Goal: Contribute content: Contribute content

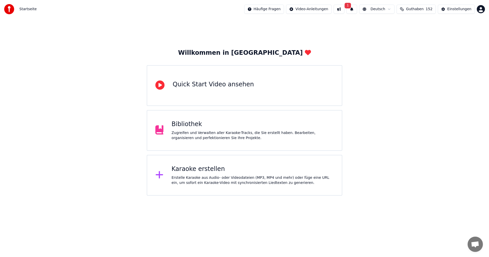
click at [348, 4] on span "1" at bounding box center [348, 6] width 7 height 6
click at [408, 26] on button "Aktualisieren" at bounding box center [424, 25] width 32 height 9
click at [412, 9] on span "Guthaben" at bounding box center [415, 9] width 18 height 5
click at [408, 47] on button "Aktualisieren" at bounding box center [417, 47] width 36 height 9
click at [408, 64] on div "Willkommen in [GEOGRAPHIC_DATA] Quick Start Video ansehen Bibliothek Zugreifen …" at bounding box center [244, 106] width 489 height 177
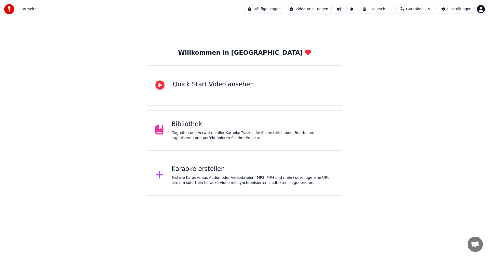
click at [221, 173] on div "Karaoke erstellen Erstelle Karaoke aus Audio- oder Videodateien (MP3, MP4 und m…" at bounding box center [253, 175] width 162 height 20
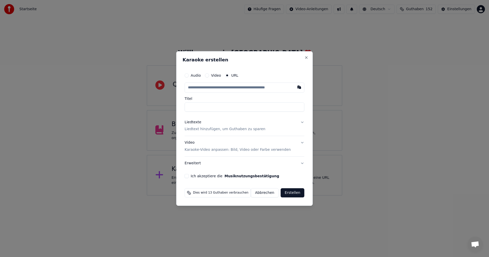
click at [211, 170] on button "Erweitert" at bounding box center [245, 163] width 120 height 13
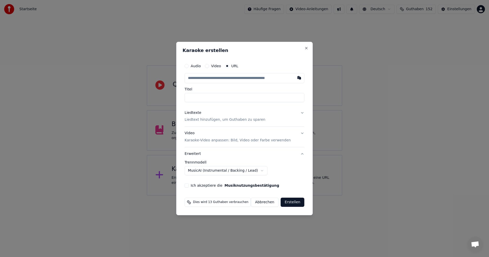
click at [297, 79] on button "button" at bounding box center [299, 77] width 10 height 9
type input "**********"
click at [237, 120] on p "Liedtext hinzufügen, um Guthaben zu sparen" at bounding box center [225, 119] width 81 height 5
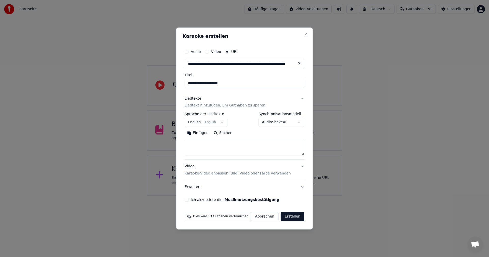
click at [229, 134] on button "Suchen" at bounding box center [223, 133] width 24 height 8
type textarea "**********"
click at [189, 200] on button "Ich akzeptiere die Musiknutzungsbestätigung" at bounding box center [187, 200] width 4 height 4
click at [289, 217] on button "Erstellen" at bounding box center [293, 216] width 24 height 9
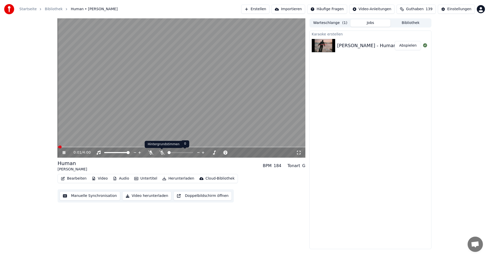
click at [159, 154] on icon at bounding box center [161, 153] width 5 height 4
click at [142, 147] on span at bounding box center [182, 146] width 248 height 1
click at [163, 152] on icon at bounding box center [161, 153] width 5 height 4
click at [250, 147] on span at bounding box center [182, 146] width 248 height 1
click at [66, 153] on icon at bounding box center [68, 153] width 12 height 4
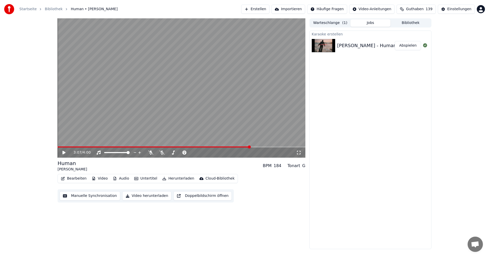
click at [257, 12] on button "Erstellen" at bounding box center [255, 9] width 28 height 9
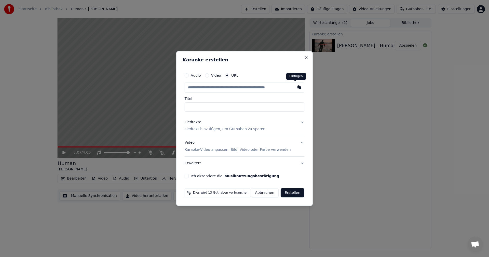
click at [294, 88] on button "button" at bounding box center [299, 87] width 10 height 9
type input "**********"
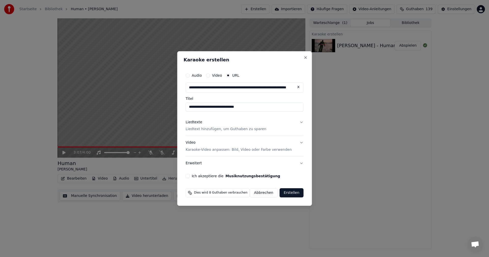
type input "**********"
click at [212, 130] on p "Liedtext hinzufügen, um Guthaben zu sparen" at bounding box center [226, 129] width 81 height 5
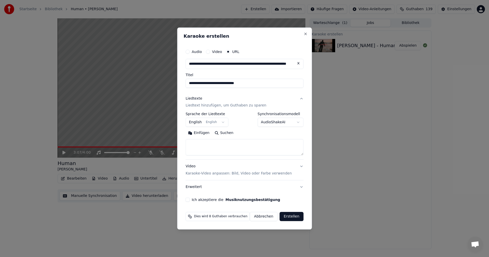
click at [219, 123] on button "English English" at bounding box center [207, 122] width 43 height 9
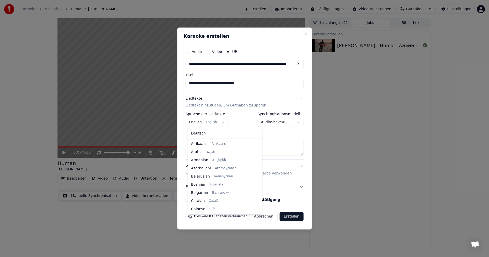
scroll to position [41, 0]
select select "**"
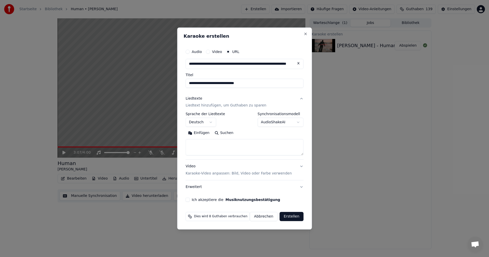
click at [222, 133] on button "Suchen" at bounding box center [224, 133] width 24 height 8
type textarea "**********"
click at [294, 217] on button "Erstellen" at bounding box center [292, 216] width 24 height 9
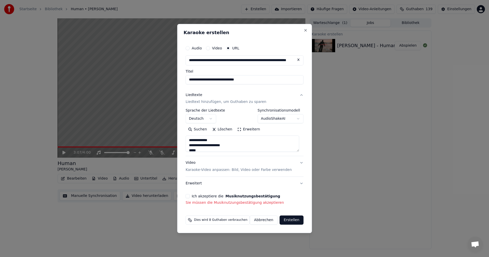
click at [188, 197] on button "Ich akzeptiere die Musiknutzungsbestätigung" at bounding box center [188, 196] width 4 height 4
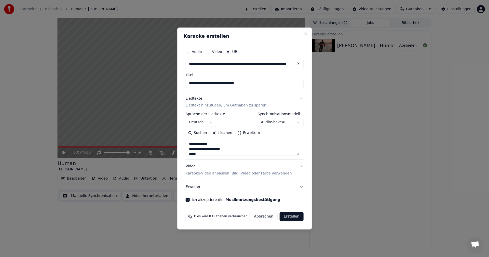
click at [293, 217] on button "Erstellen" at bounding box center [292, 216] width 24 height 9
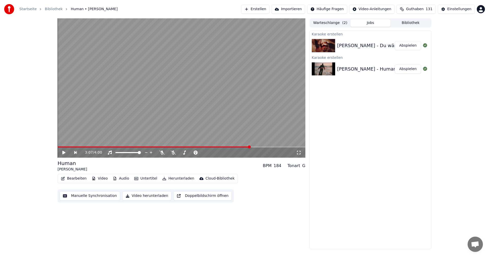
click at [258, 7] on button "Erstellen" at bounding box center [255, 9] width 28 height 9
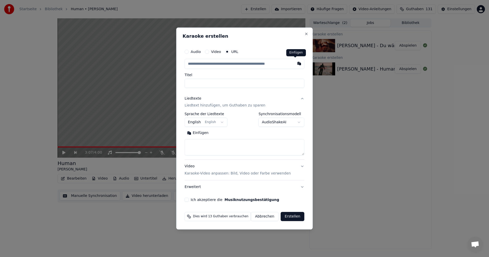
click at [295, 64] on button "button" at bounding box center [299, 63] width 10 height 9
type input "**********"
click at [227, 135] on button "Suchen" at bounding box center [223, 133] width 24 height 8
type textarea "**********"
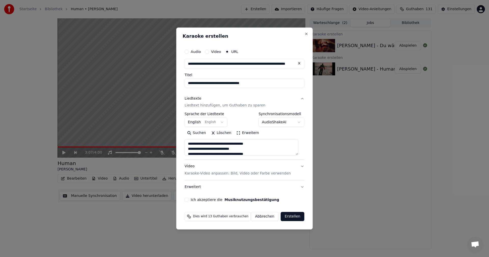
click at [189, 200] on button "Ich akzeptiere die Musiknutzungsbestätigung" at bounding box center [187, 200] width 4 height 4
click at [286, 216] on button "Erstellen" at bounding box center [293, 216] width 24 height 9
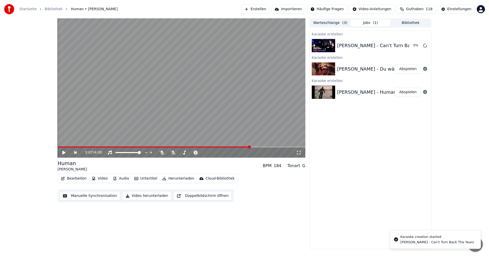
click at [408, 69] on button "Abspielen" at bounding box center [408, 68] width 26 height 9
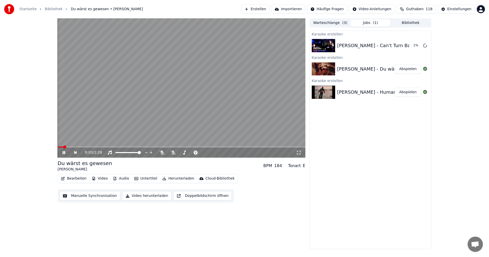
click at [94, 146] on span at bounding box center [182, 146] width 248 height 1
click at [179, 145] on video at bounding box center [182, 87] width 248 height 139
click at [179, 147] on span at bounding box center [182, 146] width 248 height 1
click at [219, 148] on span at bounding box center [182, 146] width 248 height 1
click at [238, 146] on span at bounding box center [182, 146] width 248 height 1
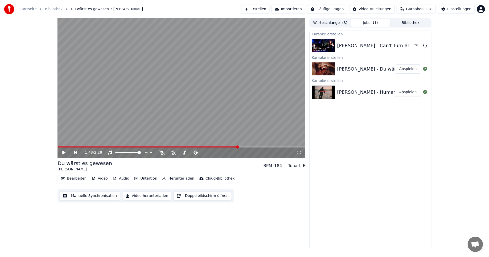
click at [63, 153] on icon at bounding box center [63, 153] width 3 height 4
click at [276, 148] on div "1:52 / 2:28" at bounding box center [182, 153] width 248 height 10
click at [64, 151] on icon at bounding box center [68, 153] width 12 height 4
click at [404, 45] on button "Abspielen" at bounding box center [408, 45] width 26 height 9
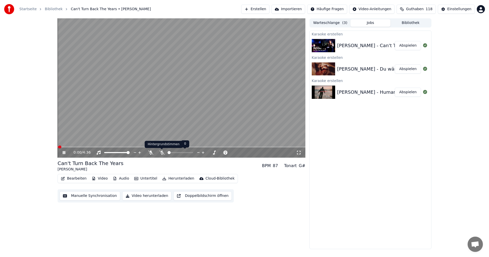
click at [160, 153] on icon at bounding box center [161, 153] width 5 height 4
click at [82, 147] on span at bounding box center [182, 146] width 248 height 1
click at [129, 147] on span at bounding box center [182, 146] width 248 height 1
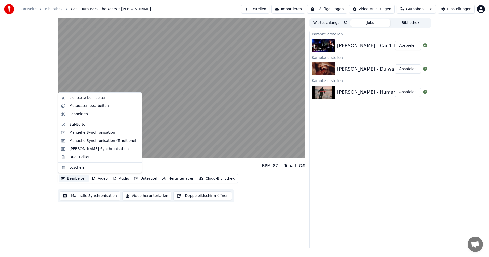
click at [73, 180] on button "Bearbeiten" at bounding box center [74, 178] width 30 height 7
click at [342, 186] on div "Karaoke erstellen [PERSON_NAME] - Can't Turn Back The Years Abspielen Karaoke e…" at bounding box center [371, 140] width 122 height 219
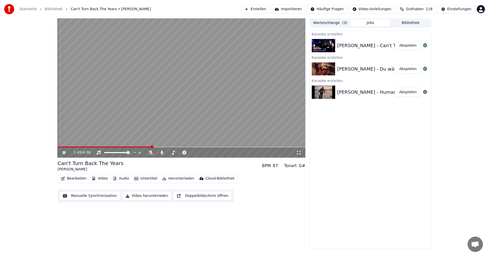
click at [108, 147] on span at bounding box center [105, 146] width 94 height 1
click at [64, 152] on icon at bounding box center [68, 153] width 12 height 4
click at [73, 179] on button "Bearbeiten" at bounding box center [74, 178] width 30 height 7
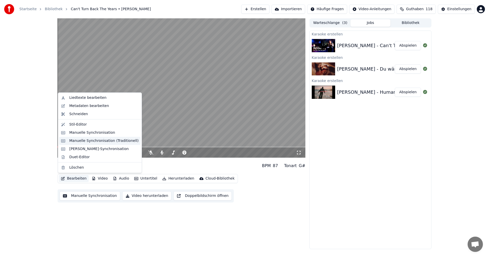
click at [74, 142] on div "Manuelle Synchronisation (Traditionell)" at bounding box center [103, 140] width 69 height 5
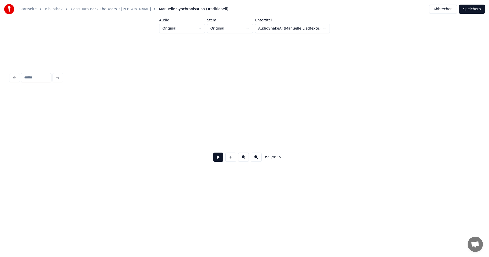
scroll to position [0, 2403]
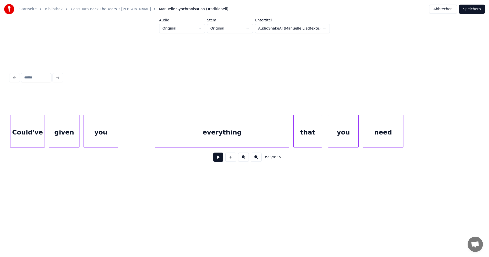
click at [213, 162] on button at bounding box center [218, 157] width 10 height 9
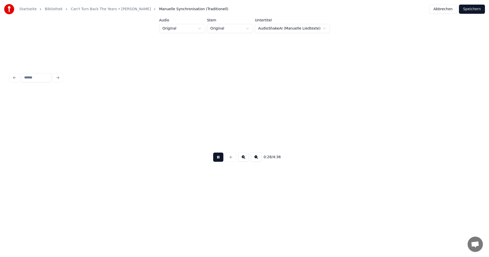
scroll to position [0, 2872]
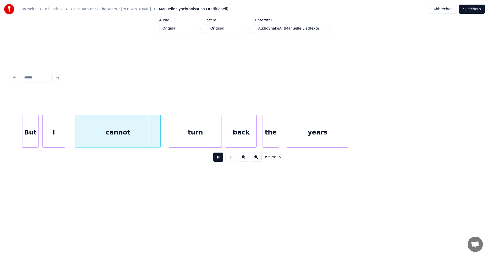
click at [216, 158] on button at bounding box center [218, 157] width 10 height 9
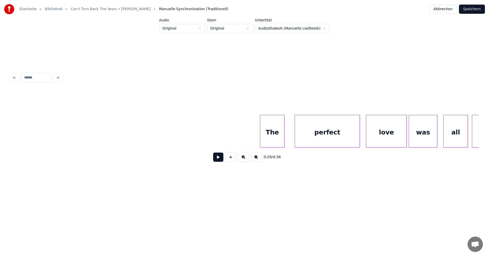
click at [261, 134] on div at bounding box center [261, 131] width 2 height 32
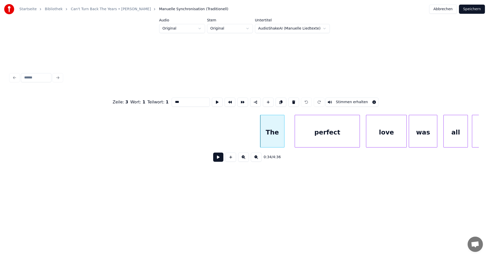
click at [217, 158] on button at bounding box center [218, 157] width 10 height 9
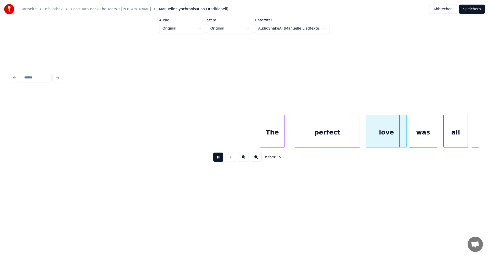
click at [217, 158] on button at bounding box center [218, 157] width 10 height 9
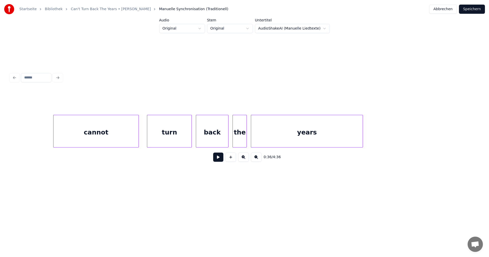
scroll to position [0, 4102]
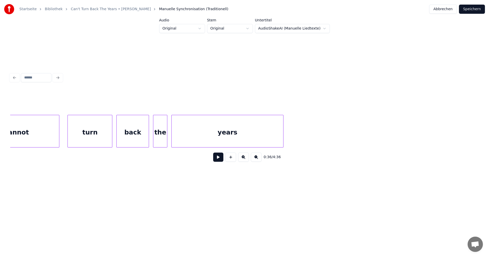
click at [243, 139] on div "years" at bounding box center [228, 132] width 112 height 35
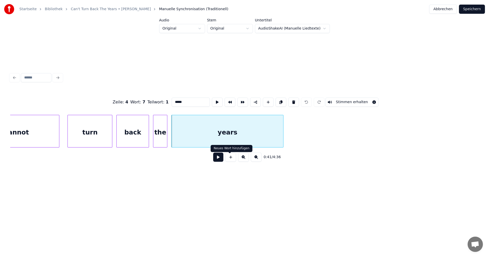
click at [218, 160] on button at bounding box center [218, 157] width 10 height 9
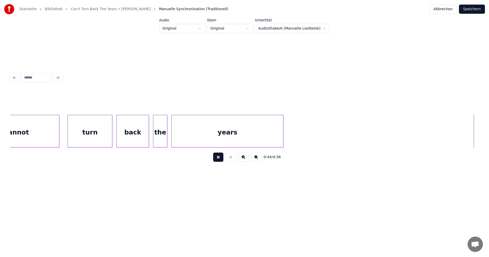
scroll to position [0, 4573]
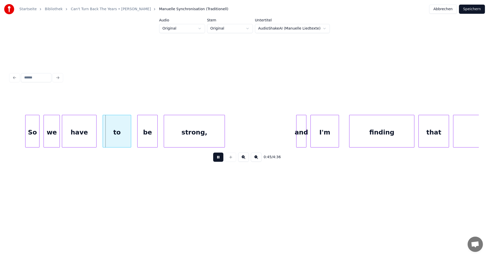
click at [220, 160] on button at bounding box center [218, 157] width 10 height 9
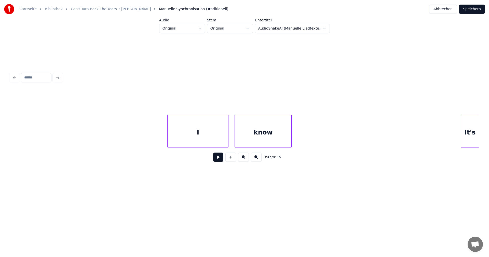
scroll to position [0, 7033]
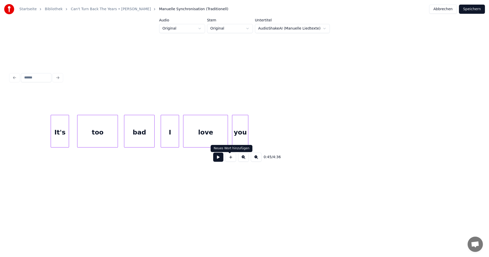
drag, startPoint x: 219, startPoint y: 159, endPoint x: 216, endPoint y: 158, distance: 2.6
click at [218, 159] on button at bounding box center [218, 157] width 10 height 9
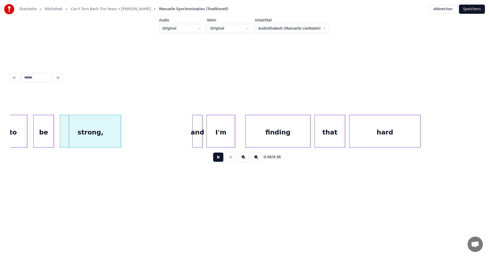
click at [217, 134] on div "I'm" at bounding box center [221, 132] width 28 height 35
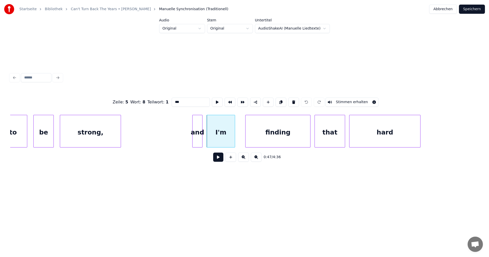
click at [215, 157] on button at bounding box center [218, 157] width 10 height 9
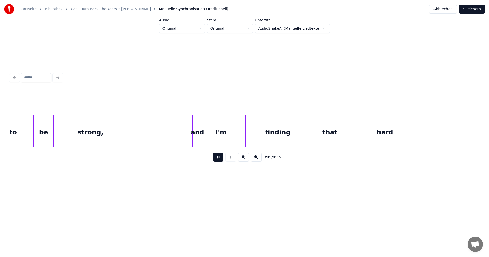
click at [220, 159] on button at bounding box center [218, 157] width 10 height 9
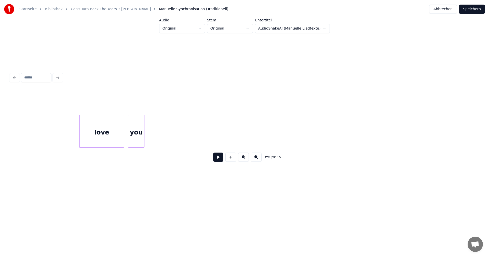
scroll to position [0, 7548]
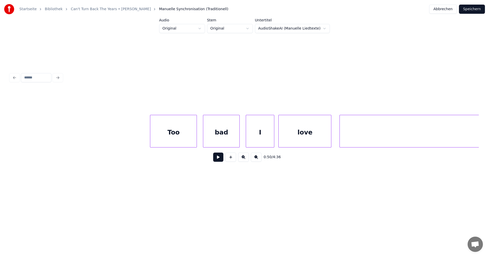
click at [193, 135] on div "Too" at bounding box center [173, 132] width 46 height 35
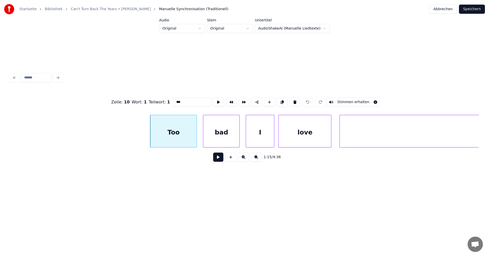
click at [216, 156] on button at bounding box center [218, 157] width 10 height 9
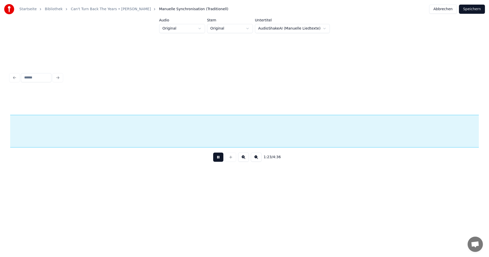
scroll to position [0, 8486]
click at [218, 157] on button at bounding box center [218, 157] width 10 height 9
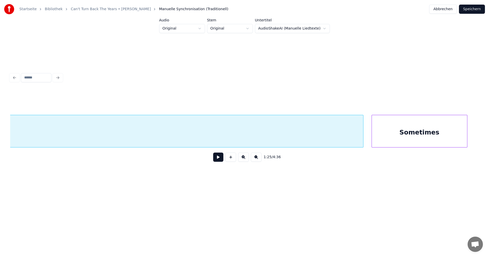
scroll to position [0, 8955]
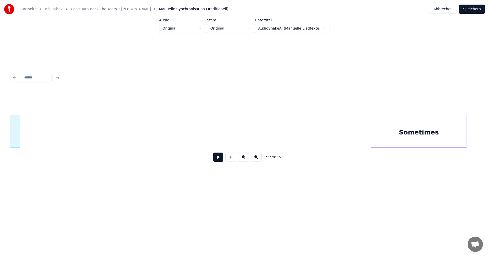
click at [20, 131] on div at bounding box center [19, 131] width 2 height 32
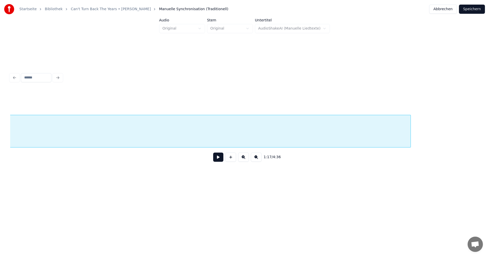
scroll to position [0, 8570]
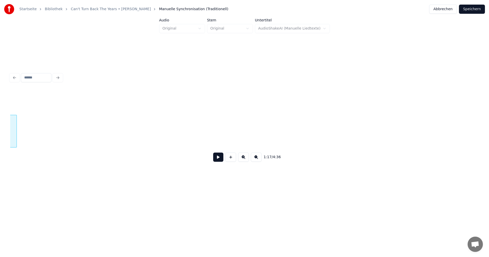
click at [16, 131] on div at bounding box center [16, 131] width 2 height 32
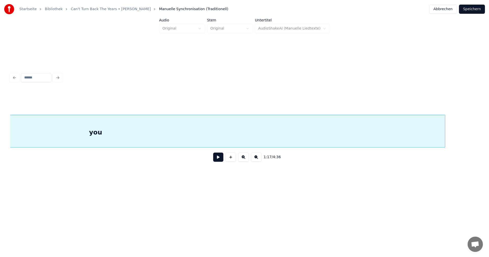
scroll to position [0, 8152]
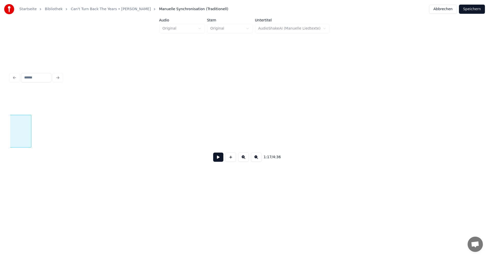
click at [30, 132] on div at bounding box center [31, 131] width 2 height 32
click at [37, 139] on div at bounding box center [37, 131] width 2 height 32
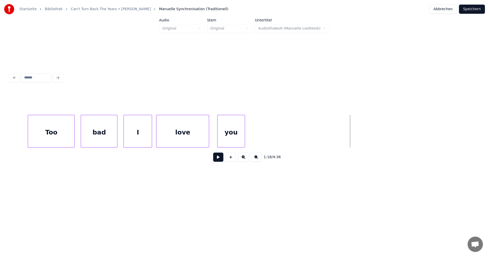
scroll to position [0, 7663]
click at [72, 142] on div "Too" at bounding box center [58, 132] width 46 height 35
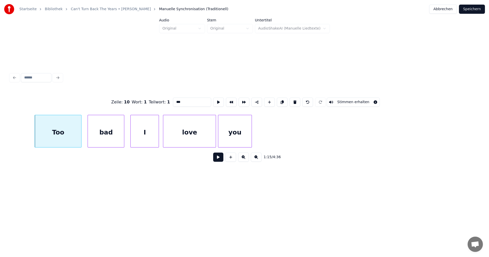
click at [219, 128] on div at bounding box center [219, 131] width 2 height 32
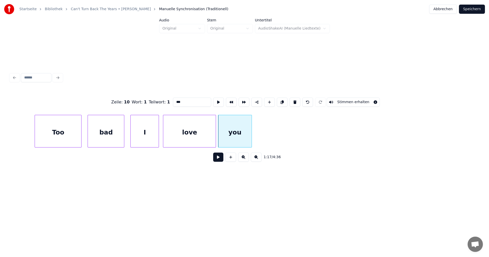
click at [44, 138] on div "Too" at bounding box center [58, 132] width 46 height 35
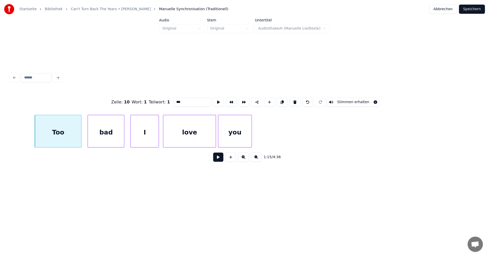
click at [213, 160] on button at bounding box center [218, 157] width 10 height 9
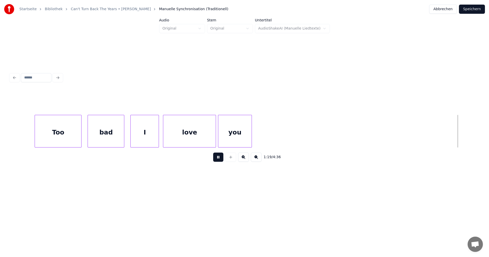
click at [213, 160] on button at bounding box center [218, 157] width 10 height 9
click at [32, 128] on div at bounding box center [32, 131] width 2 height 32
click at [234, 135] on div "you" at bounding box center [234, 132] width 33 height 35
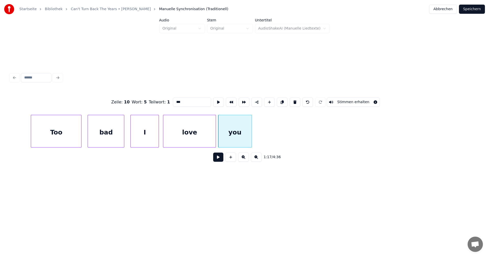
click at [214, 161] on button at bounding box center [218, 157] width 10 height 9
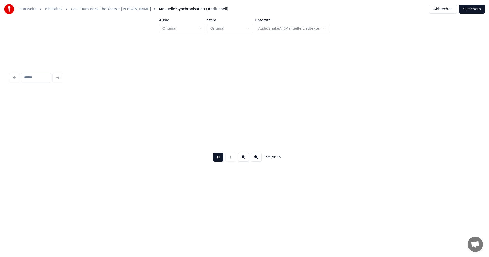
scroll to position [0, 9073]
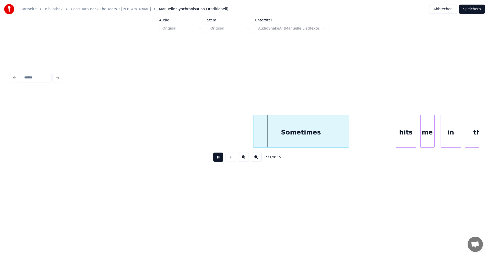
click at [217, 162] on button at bounding box center [218, 157] width 10 height 9
click at [243, 127] on div at bounding box center [244, 131] width 2 height 32
click at [217, 157] on button at bounding box center [218, 157] width 10 height 9
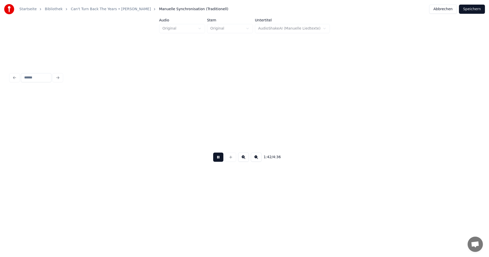
scroll to position [0, 10484]
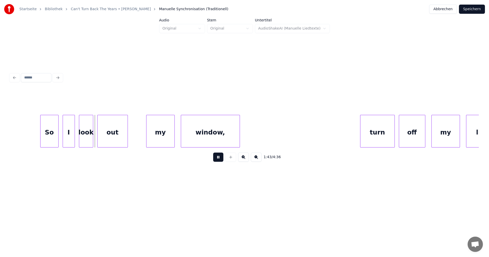
click at [218, 159] on button at bounding box center [218, 157] width 10 height 9
click at [26, 130] on div at bounding box center [27, 131] width 2 height 32
click at [354, 134] on div at bounding box center [355, 131] width 2 height 32
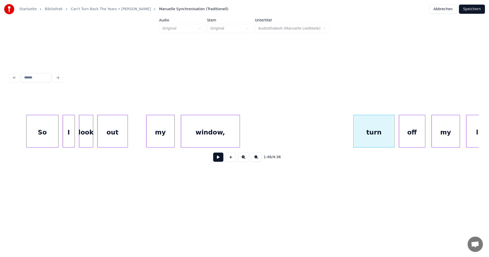
click at [217, 155] on button at bounding box center [218, 157] width 10 height 9
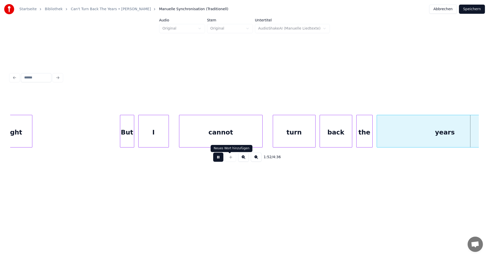
scroll to position [0, 11425]
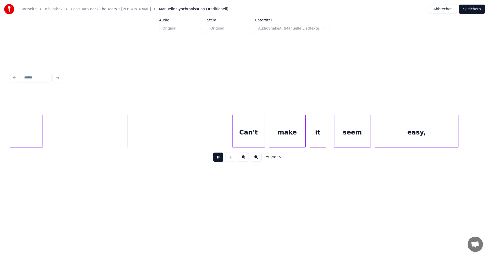
click at [216, 159] on button at bounding box center [218, 157] width 10 height 9
click at [229, 126] on div at bounding box center [230, 131] width 2 height 32
click at [229, 140] on div at bounding box center [230, 131] width 2 height 32
click at [225, 129] on div at bounding box center [225, 131] width 2 height 32
click at [217, 158] on button at bounding box center [218, 157] width 10 height 9
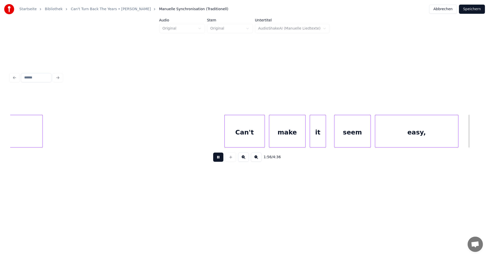
scroll to position [0, 11895]
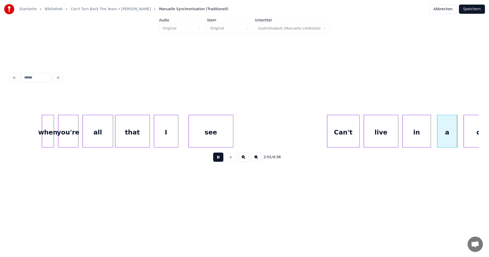
click at [216, 158] on button at bounding box center [218, 157] width 10 height 9
click at [323, 127] on div at bounding box center [324, 131] width 2 height 32
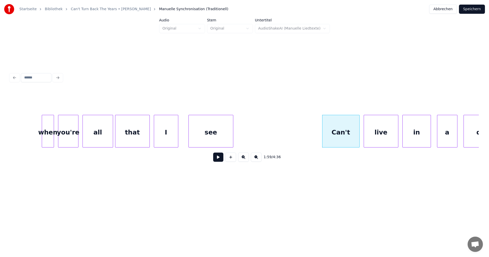
click at [220, 159] on button at bounding box center [218, 157] width 10 height 9
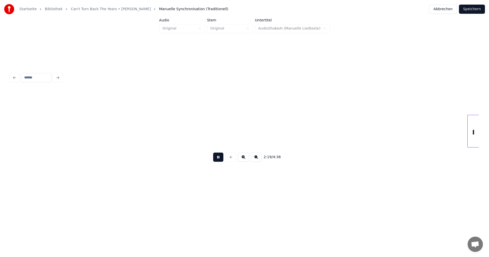
scroll to position [0, 14243]
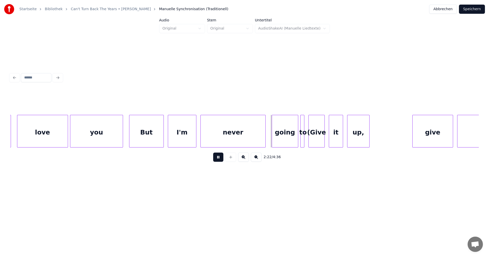
click at [217, 159] on button at bounding box center [218, 157] width 10 height 9
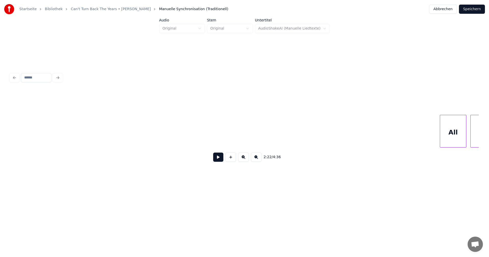
scroll to position [0, 18755]
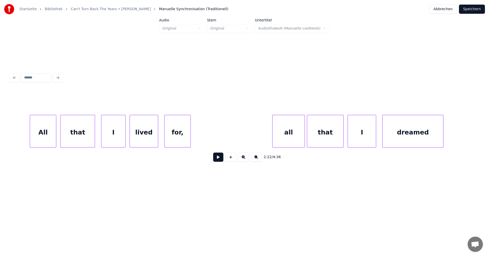
click at [55, 140] on div at bounding box center [56, 131] width 2 height 32
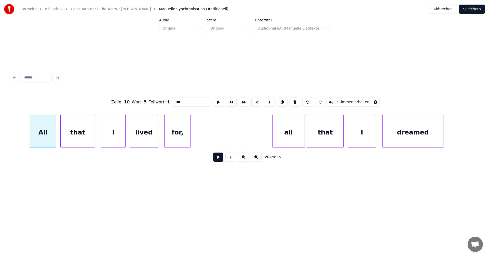
type input "***"
click at [215, 159] on button at bounding box center [218, 157] width 10 height 9
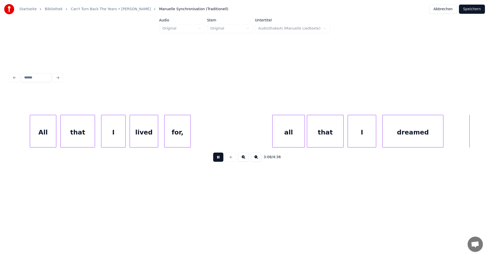
scroll to position [0, 19225]
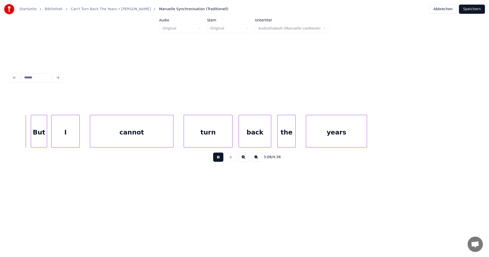
click at [216, 162] on button at bounding box center [218, 157] width 10 height 9
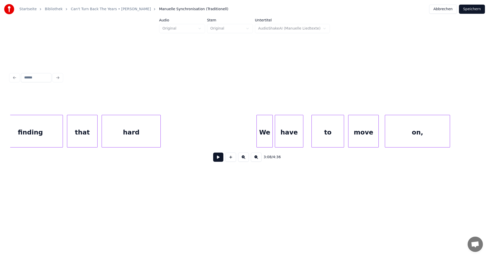
scroll to position [0, 21686]
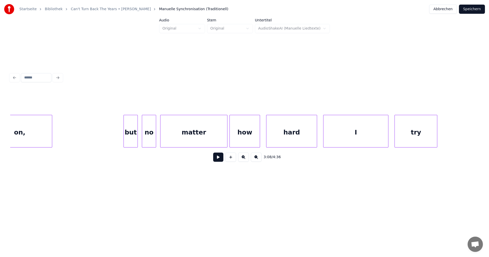
click at [411, 141] on div "try" at bounding box center [416, 132] width 42 height 35
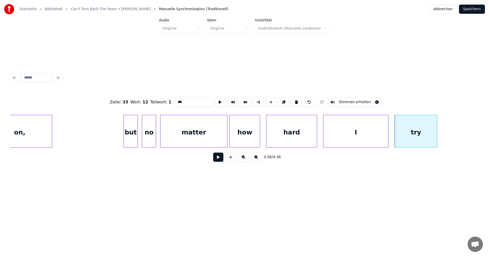
click at [213, 159] on button at bounding box center [218, 157] width 10 height 9
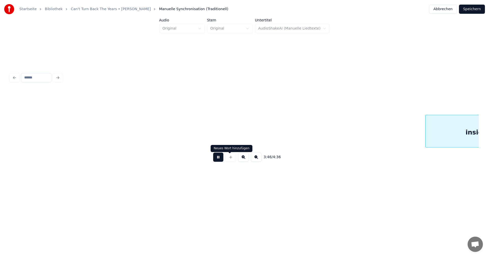
scroll to position [0, 23094]
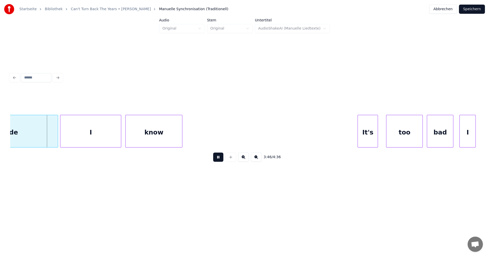
click at [217, 159] on button at bounding box center [218, 157] width 10 height 9
click at [246, 150] on div "Neues Wort hinzufügen Neues Wort hinzufügen" at bounding box center [232, 148] width 42 height 7
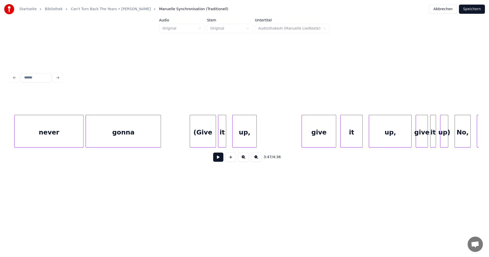
scroll to position [0, 25366]
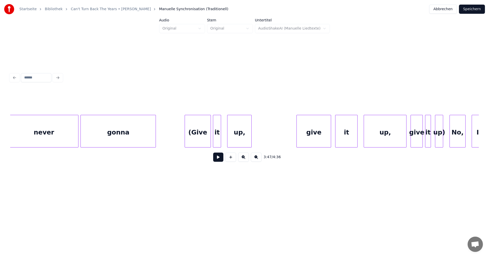
click at [471, 11] on button "Speichern" at bounding box center [472, 9] width 26 height 9
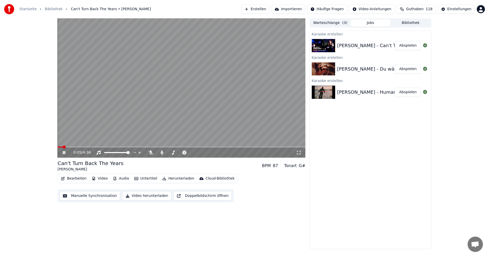
click at [147, 196] on button "Video herunterladen" at bounding box center [146, 195] width 49 height 9
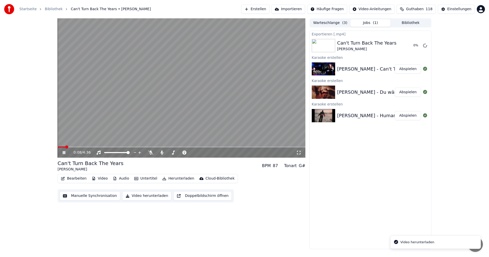
click at [361, 93] on div "[PERSON_NAME] - Du wärst es gewesen" at bounding box center [383, 92] width 92 height 7
click at [407, 93] on button "Abspielen" at bounding box center [408, 92] width 26 height 9
click at [156, 194] on button "Video herunterladen" at bounding box center [146, 195] width 49 height 9
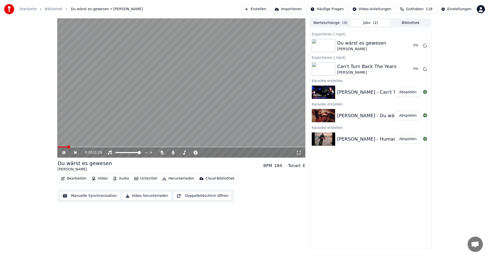
click at [410, 139] on button "Abspielen" at bounding box center [408, 139] width 26 height 9
click at [139, 196] on button "Video herunterladen" at bounding box center [146, 195] width 49 height 9
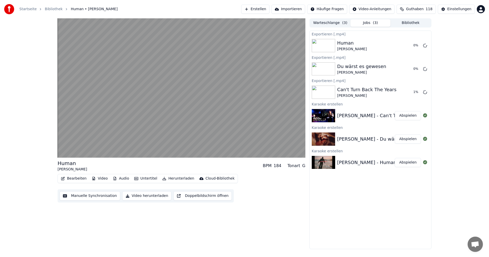
click at [259, 10] on button "Erstellen" at bounding box center [255, 9] width 28 height 9
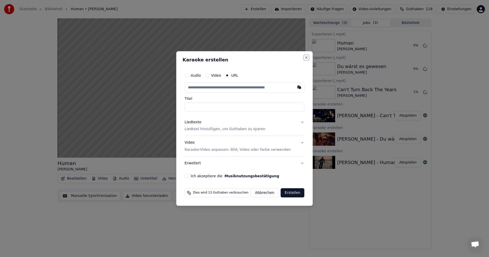
click at [304, 58] on button "Close" at bounding box center [306, 58] width 4 height 4
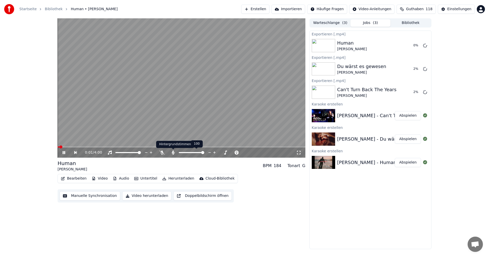
click at [172, 154] on icon at bounding box center [173, 153] width 3 height 4
click at [425, 46] on icon at bounding box center [425, 45] width 4 height 4
click at [159, 197] on button "Video herunterladen" at bounding box center [146, 195] width 49 height 9
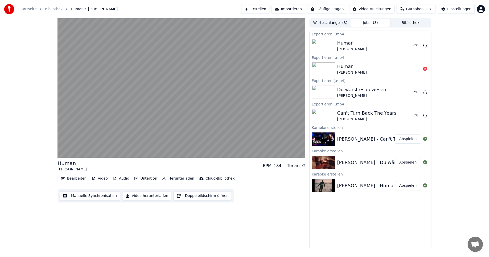
click at [261, 10] on button "Erstellen" at bounding box center [255, 9] width 28 height 9
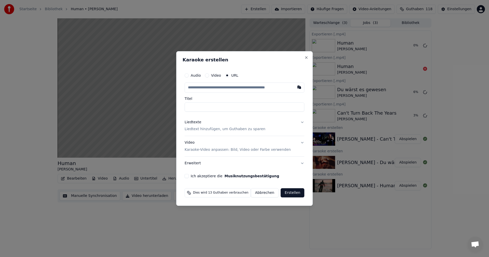
click at [296, 86] on button "button" at bounding box center [299, 87] width 10 height 9
type input "**********"
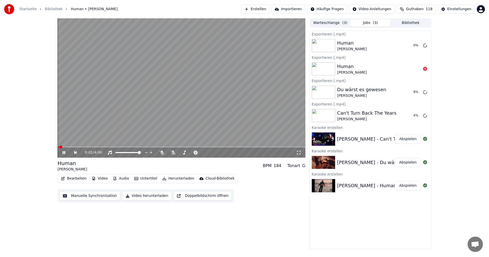
click at [64, 151] on icon at bounding box center [68, 153] width 12 height 4
click at [258, 5] on button "Erstellen" at bounding box center [255, 9] width 28 height 9
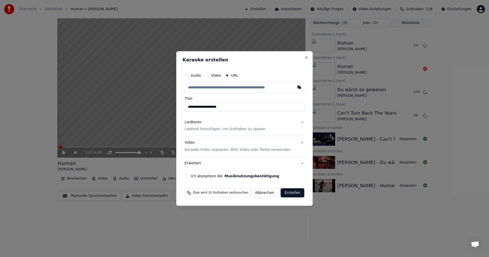
type input "**********"
click at [296, 87] on button "button" at bounding box center [299, 87] width 10 height 9
type input "**********"
click at [191, 107] on input "**********" at bounding box center [245, 106] width 120 height 9
type input "**********"
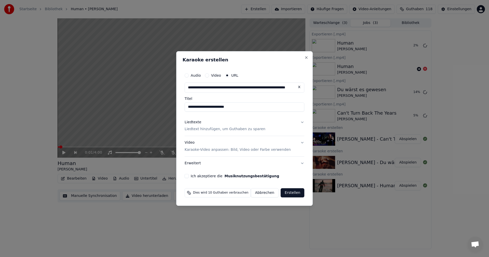
click at [207, 129] on p "Liedtext hinzufügen, um Guthaben zu sparen" at bounding box center [225, 129] width 81 height 5
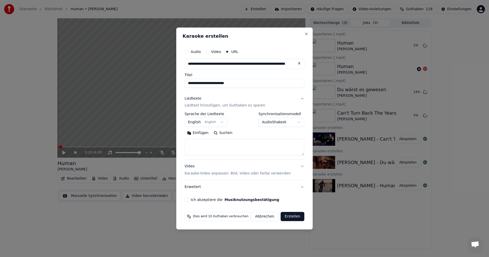
click at [223, 132] on button "Suchen" at bounding box center [223, 133] width 24 height 8
click at [220, 124] on button "English English" at bounding box center [206, 122] width 43 height 9
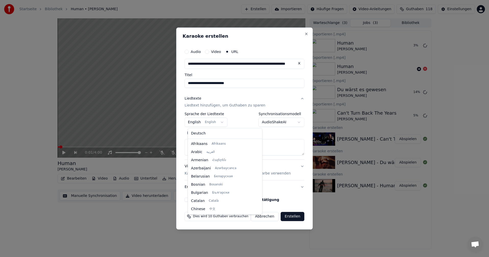
scroll to position [41, 0]
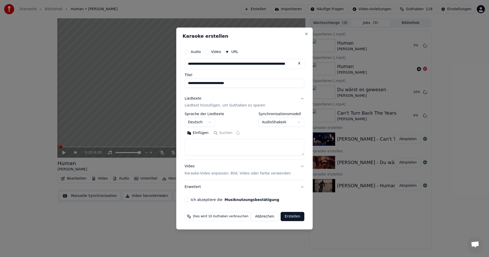
select select "**"
type textarea "**********"
click at [189, 199] on button "Ich akzeptiere die Musiknutzungsbestätigung" at bounding box center [187, 200] width 4 height 4
click at [289, 216] on button "Erstellen" at bounding box center [293, 216] width 24 height 9
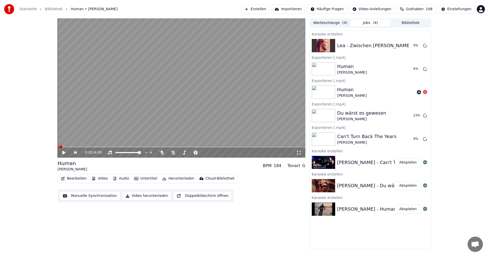
click at [261, 9] on button "Erstellen" at bounding box center [255, 9] width 28 height 9
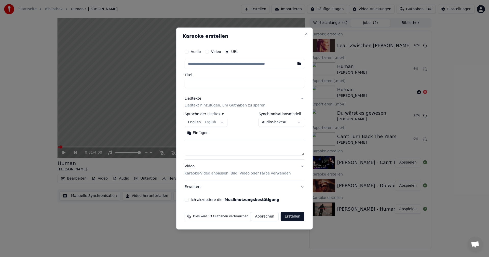
click at [297, 63] on button "button" at bounding box center [299, 63] width 10 height 9
type input "**********"
click at [220, 124] on button "English English" at bounding box center [206, 122] width 43 height 9
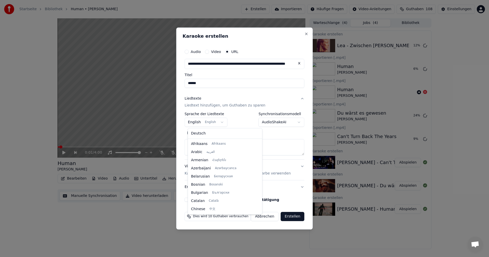
type input "******"
select select "**"
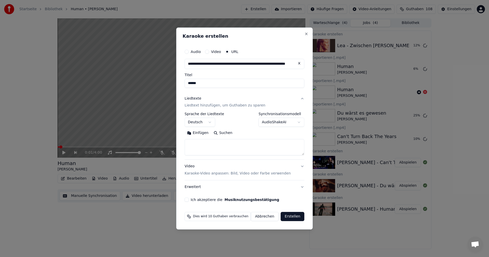
click at [191, 84] on input "******" at bounding box center [245, 83] width 120 height 9
type input "**********"
click at [226, 132] on button "Suchen" at bounding box center [223, 133] width 24 height 8
type textarea "**********"
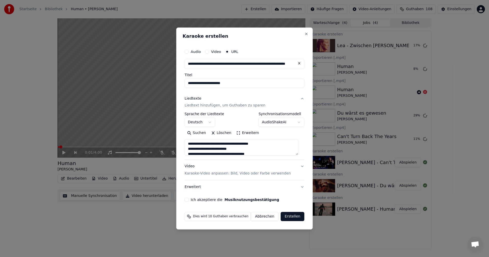
click at [189, 201] on button "Ich akzeptiere die Musiknutzungsbestätigung" at bounding box center [187, 200] width 4 height 4
click at [286, 219] on button "Erstellen" at bounding box center [293, 216] width 24 height 9
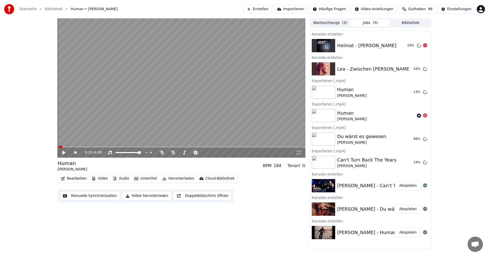
click at [265, 9] on button "Erstellen" at bounding box center [258, 9] width 28 height 9
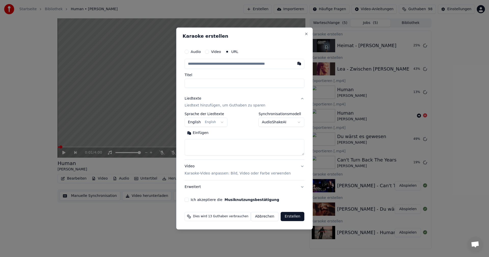
click at [297, 64] on button "button" at bounding box center [299, 63] width 10 height 9
type input "**********"
click at [222, 123] on button "English English" at bounding box center [206, 122] width 43 height 9
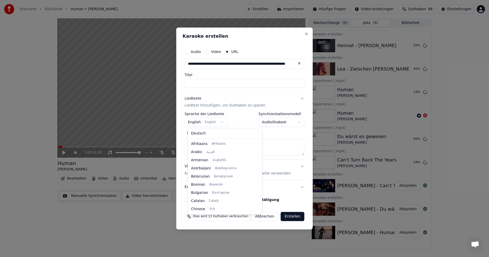
select select "**"
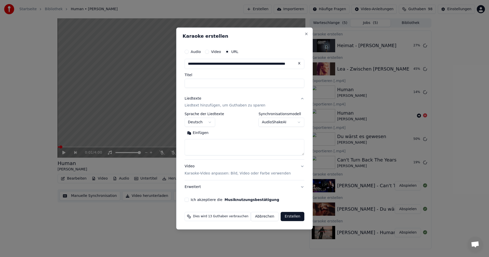
type input "**********"
click at [226, 134] on button "Suchen" at bounding box center [223, 133] width 24 height 8
click at [189, 200] on button "Ich akzeptiere die Musiknutzungsbestätigung" at bounding box center [187, 200] width 4 height 4
type textarea "**********"
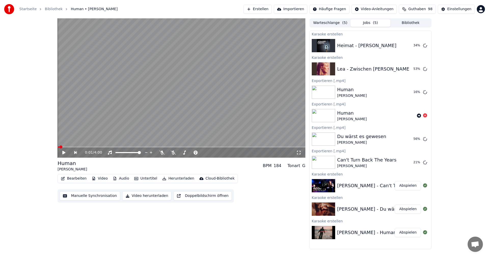
click at [259, 10] on button "Erstellen" at bounding box center [258, 9] width 28 height 9
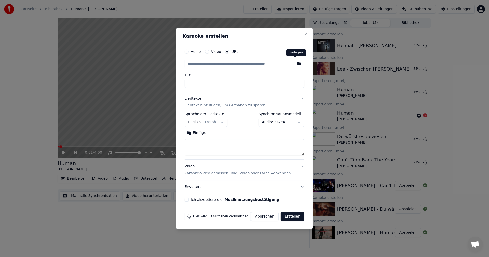
click at [296, 63] on button "button" at bounding box center [299, 63] width 10 height 9
type input "**********"
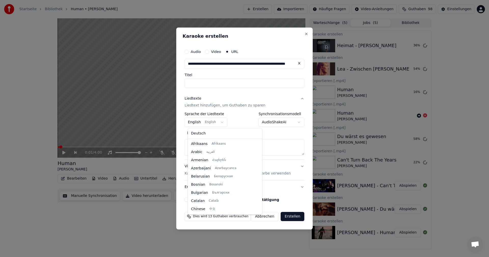
click at [217, 124] on button "English English" at bounding box center [206, 122] width 43 height 9
select select "**"
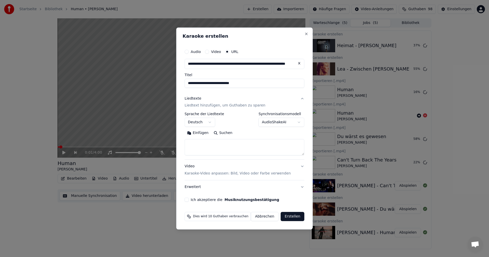
type input "**********"
click at [229, 134] on button "Suchen" at bounding box center [223, 133] width 24 height 8
type textarea "**********"
click at [189, 200] on button "Ich akzeptiere die Musiknutzungsbestätigung" at bounding box center [187, 200] width 4 height 4
click at [285, 215] on button "Erstellen" at bounding box center [293, 216] width 24 height 9
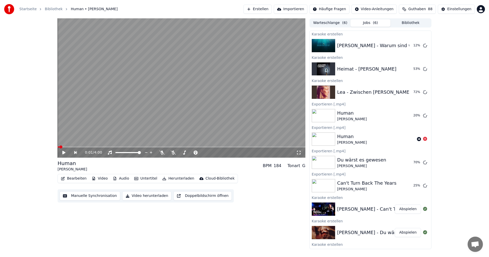
click at [265, 8] on button "Erstellen" at bounding box center [258, 9] width 28 height 9
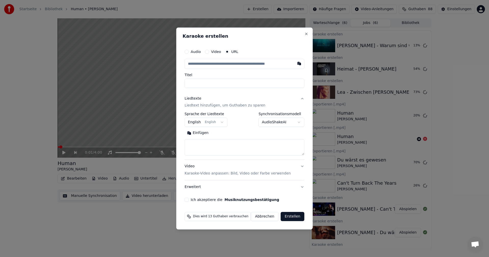
click at [295, 63] on button "button" at bounding box center [299, 63] width 10 height 9
type input "**********"
click at [224, 133] on button "Suchen" at bounding box center [223, 133] width 24 height 8
type textarea "**********"
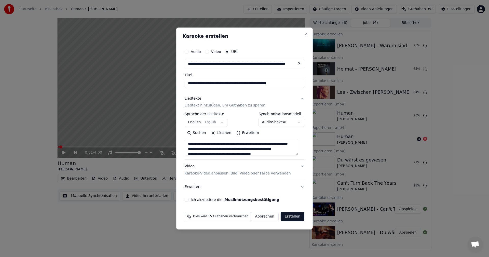
click at [222, 134] on button "Löschen" at bounding box center [221, 133] width 25 height 8
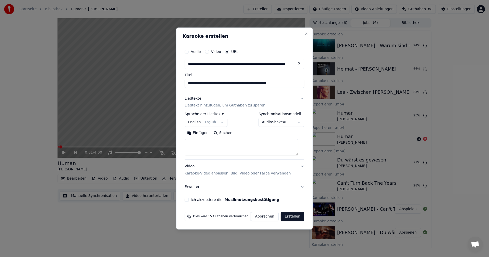
click at [228, 133] on button "Suchen" at bounding box center [223, 133] width 24 height 8
type textarea "**********"
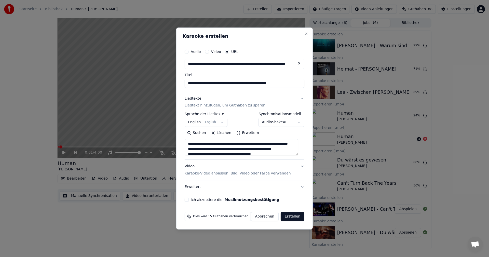
click at [223, 124] on button "English English" at bounding box center [206, 122] width 43 height 9
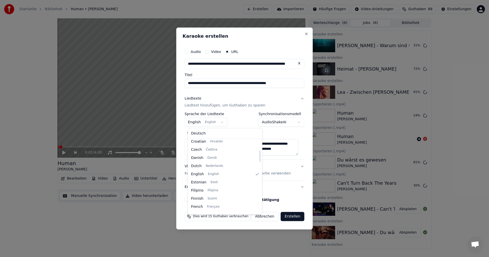
scroll to position [66, 0]
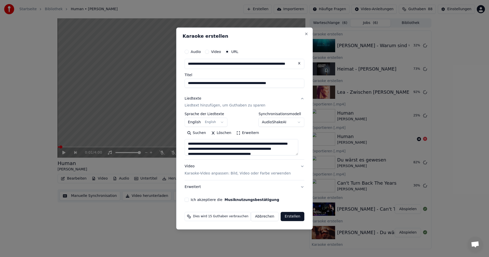
click at [219, 134] on button "Löschen" at bounding box center [221, 133] width 25 height 8
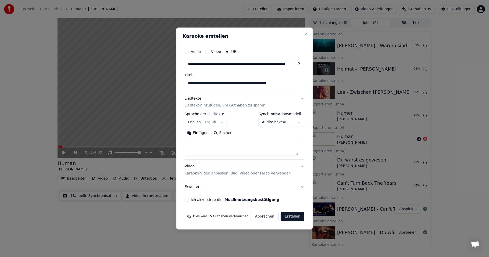
click at [206, 140] on textarea at bounding box center [242, 147] width 114 height 16
click at [206, 142] on textarea at bounding box center [242, 147] width 114 height 16
click at [206, 135] on button "Einfügen" at bounding box center [198, 133] width 26 height 8
click at [240, 151] on textarea "**********" at bounding box center [242, 147] width 114 height 16
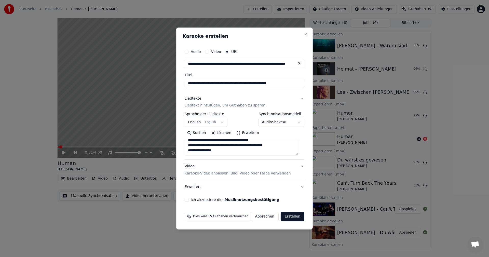
scroll to position [22, 0]
click at [223, 151] on textarea "**********" at bounding box center [242, 147] width 114 height 16
click at [225, 149] on textarea "**********" at bounding box center [242, 147] width 114 height 16
click at [240, 133] on button "Erweitern" at bounding box center [248, 133] width 28 height 8
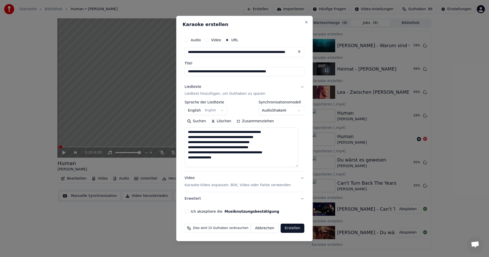
scroll to position [1, 0]
click at [228, 158] on textarea "**********" at bounding box center [242, 148] width 114 height 40
type textarea "**********"
click at [222, 122] on button "Löschen" at bounding box center [221, 121] width 25 height 8
drag, startPoint x: 248, startPoint y: 122, endPoint x: 227, endPoint y: 122, distance: 20.9
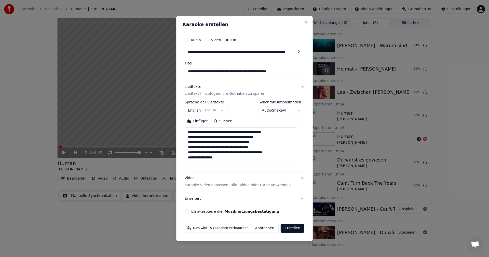
click at [248, 122] on div "Einfügen Suchen" at bounding box center [245, 121] width 120 height 8
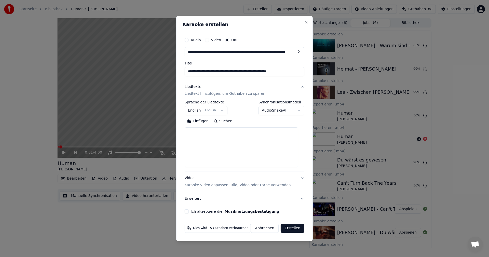
scroll to position [0, 0]
click at [227, 122] on button "Suchen" at bounding box center [223, 121] width 24 height 8
type textarea "**********"
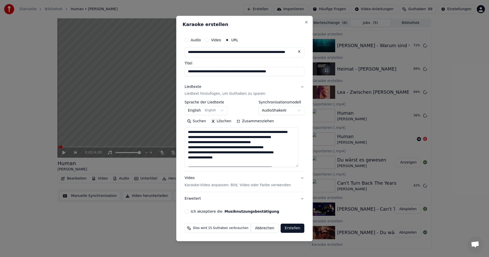
click at [225, 121] on button "Löschen" at bounding box center [221, 121] width 25 height 8
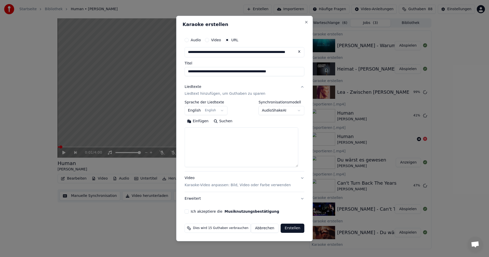
click at [225, 132] on textarea at bounding box center [242, 148] width 114 height 40
click at [204, 128] on textarea at bounding box center [242, 148] width 114 height 40
click at [196, 133] on textarea at bounding box center [242, 148] width 114 height 40
click at [200, 123] on button "Einfügen" at bounding box center [198, 121] width 26 height 8
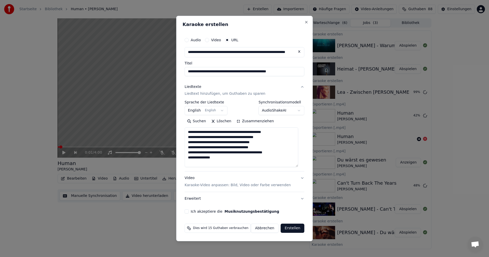
click at [190, 214] on div "**********" at bounding box center [245, 124] width 124 height 183
click at [189, 212] on button "Ich akzeptiere die Musiknutzungsbestätigung" at bounding box center [187, 211] width 4 height 4
click at [292, 230] on button "Erstellen" at bounding box center [293, 228] width 24 height 9
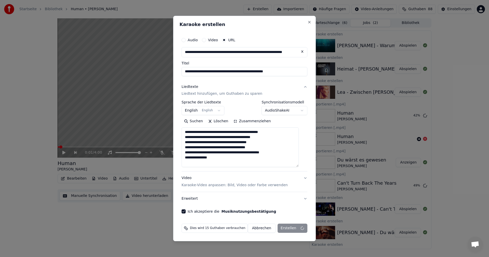
type textarea "**********"
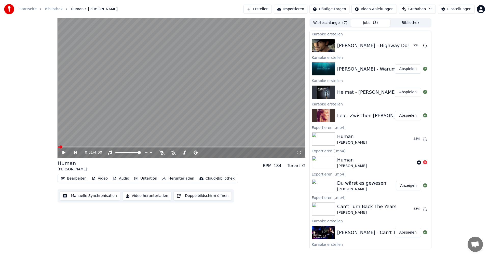
click at [397, 69] on button "Abspielen" at bounding box center [408, 68] width 26 height 9
click at [173, 153] on icon at bounding box center [173, 153] width 5 height 4
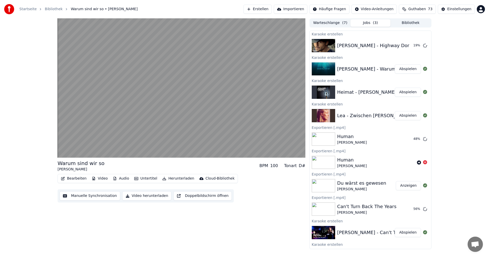
click at [67, 149] on div at bounding box center [182, 87] width 248 height 139
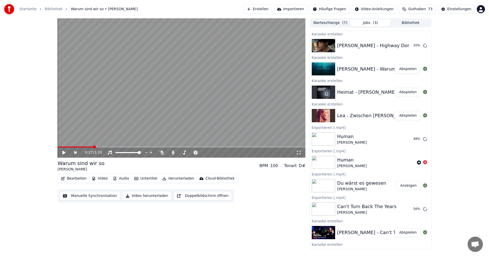
click at [77, 177] on button "Bearbeiten" at bounding box center [74, 178] width 30 height 7
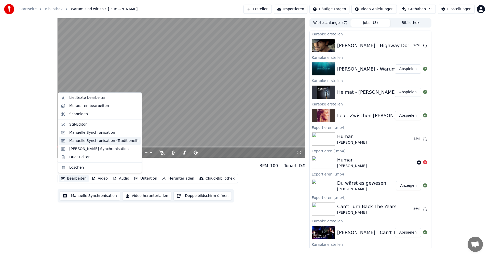
click at [80, 140] on div "Manuelle Synchronisation (Traditionell)" at bounding box center [103, 140] width 69 height 5
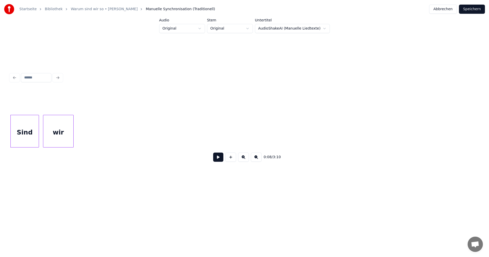
scroll to position [0, 472]
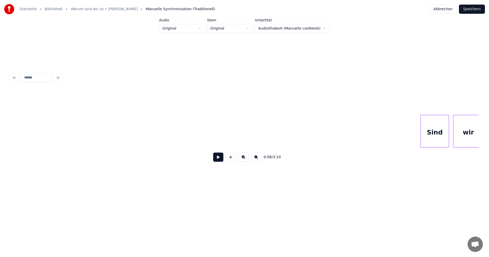
click at [218, 157] on button at bounding box center [218, 157] width 10 height 9
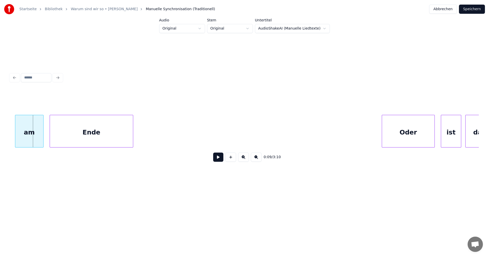
click at [218, 157] on button at bounding box center [218, 157] width 10 height 9
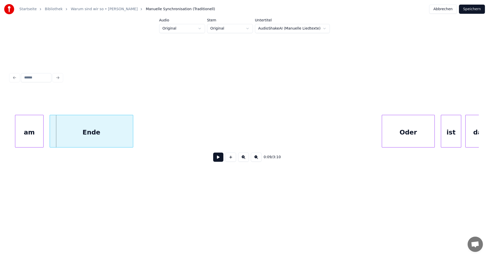
click at [218, 157] on button at bounding box center [218, 157] width 10 height 9
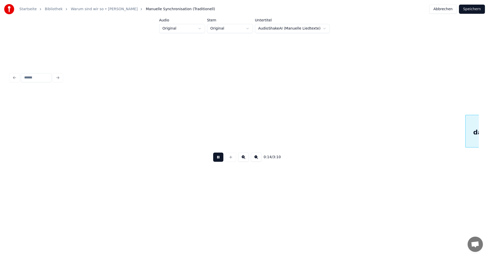
scroll to position [0, 1416]
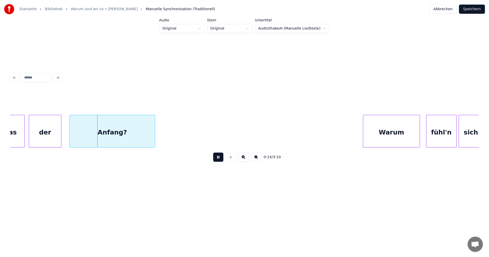
click at [218, 157] on button at bounding box center [218, 157] width 10 height 9
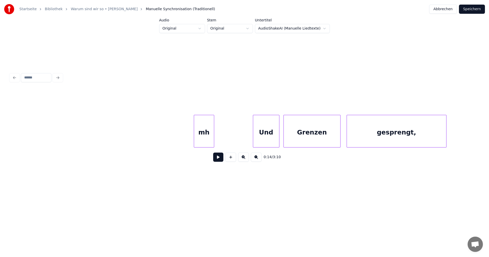
scroll to position [0, 3467]
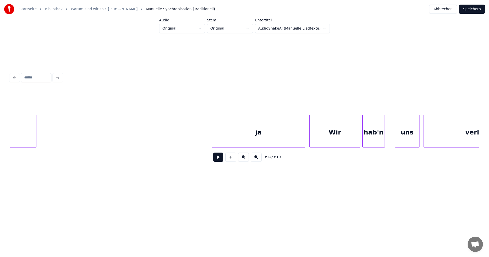
click at [280, 143] on div "ja" at bounding box center [258, 132] width 93 height 35
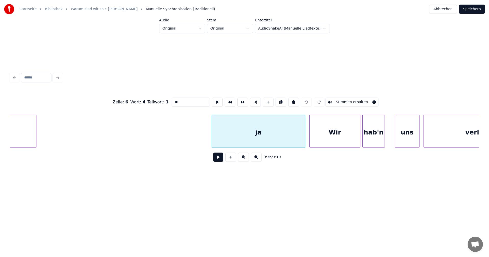
click at [216, 161] on button at bounding box center [218, 157] width 10 height 9
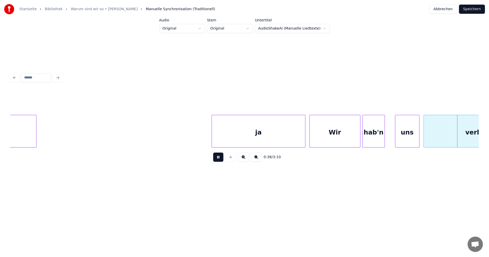
click at [216, 161] on button at bounding box center [218, 157] width 10 height 9
click at [204, 131] on div at bounding box center [205, 131] width 2 height 32
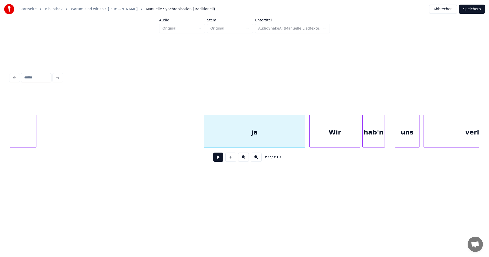
click at [217, 159] on button at bounding box center [218, 157] width 10 height 9
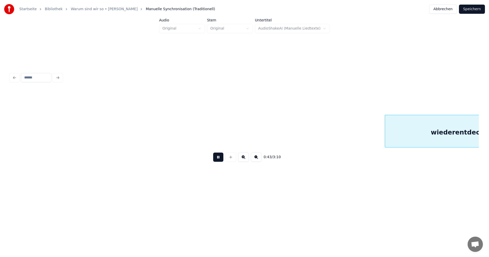
scroll to position [0, 4405]
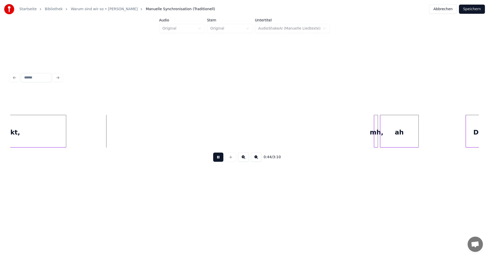
click at [217, 159] on button at bounding box center [218, 157] width 10 height 9
click at [253, 131] on div at bounding box center [254, 131] width 2 height 32
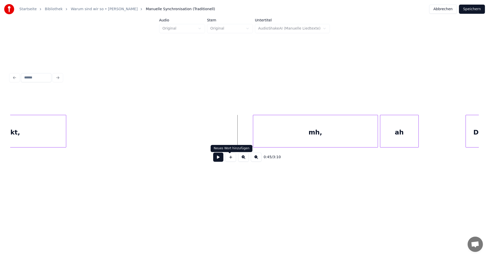
click at [219, 158] on button at bounding box center [218, 157] width 10 height 9
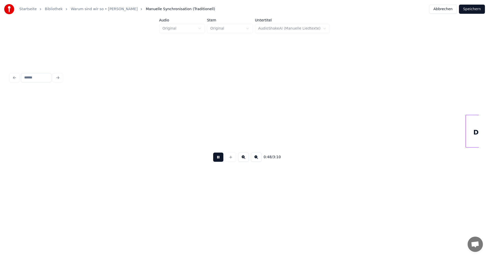
scroll to position [0, 4874]
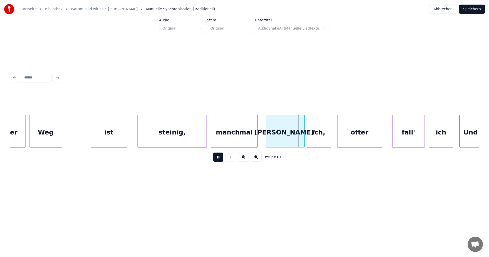
click at [219, 158] on button at bounding box center [218, 157] width 10 height 9
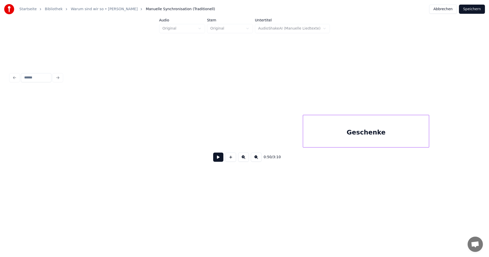
scroll to position [0, 8155]
click at [280, 131] on div at bounding box center [280, 131] width 2 height 32
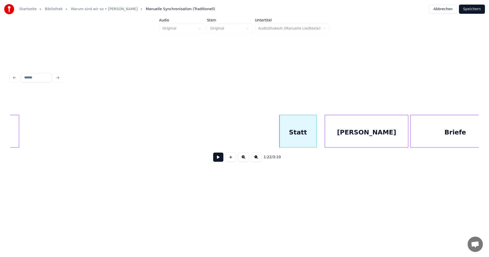
click at [295, 150] on div "1:22 / 3:10" at bounding box center [244, 157] width 469 height 19
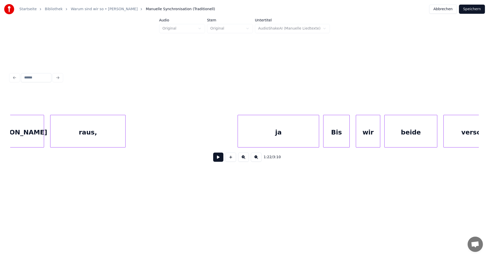
scroll to position [0, 11436]
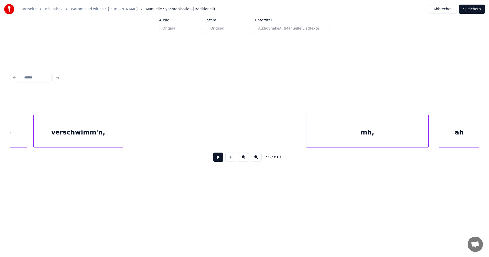
click at [307, 134] on div at bounding box center [307, 131] width 2 height 32
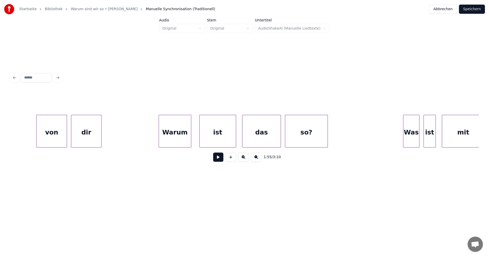
scroll to position [0, 16358]
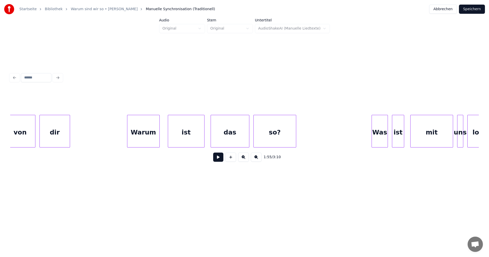
click at [467, 8] on button "Speichern" at bounding box center [472, 9] width 26 height 9
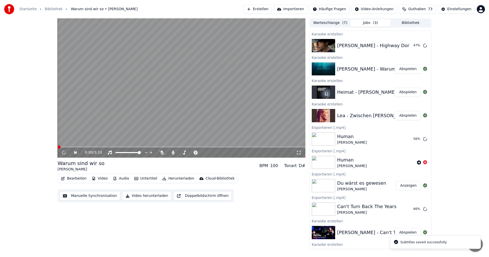
click at [149, 195] on button "Video herunterladen" at bounding box center [146, 195] width 49 height 9
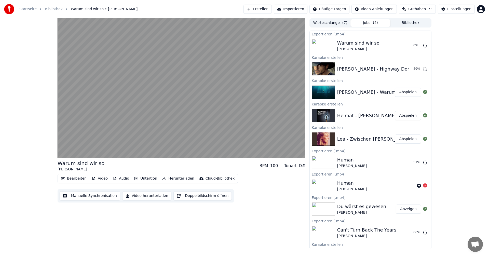
click at [396, 116] on button "Abspielen" at bounding box center [408, 115] width 26 height 9
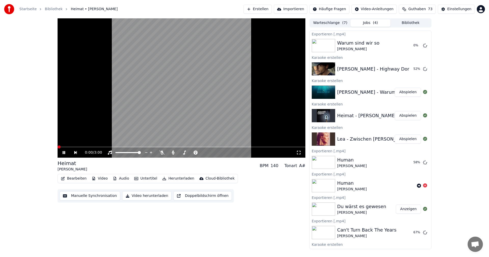
click at [64, 152] on icon at bounding box center [68, 153] width 12 height 4
click at [65, 177] on button "Bearbeiten" at bounding box center [74, 178] width 30 height 7
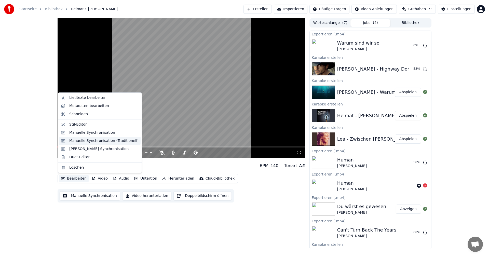
click at [81, 140] on div "Manuelle Synchronisation (Traditionell)" at bounding box center [103, 140] width 69 height 5
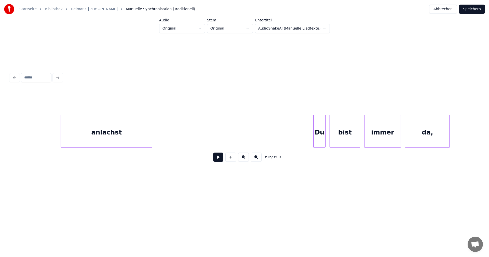
scroll to position [0, 6220]
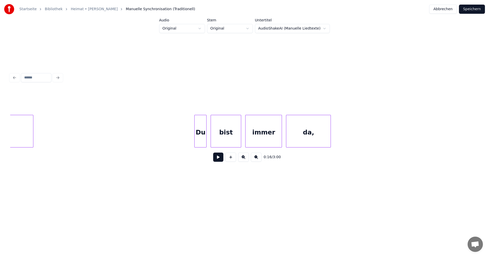
click at [205, 138] on div at bounding box center [206, 131] width 2 height 32
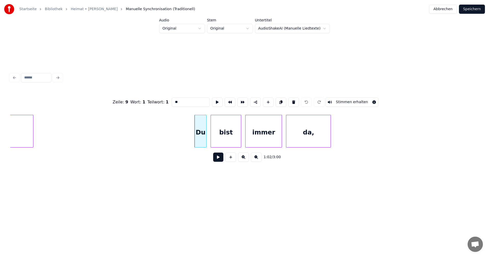
click at [215, 161] on button at bounding box center [218, 157] width 10 height 9
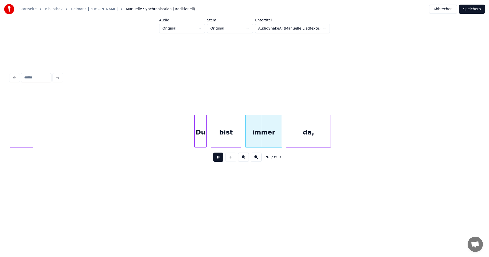
click at [215, 161] on button at bounding box center [218, 157] width 10 height 9
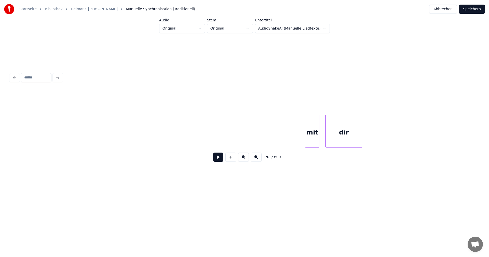
scroll to position [0, 11141]
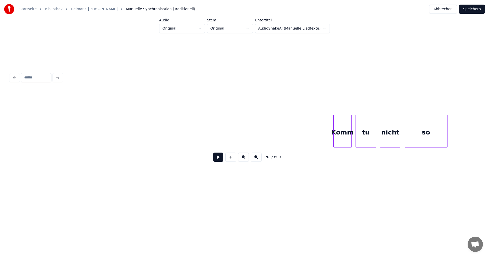
click at [340, 140] on div "Komm" at bounding box center [343, 132] width 18 height 35
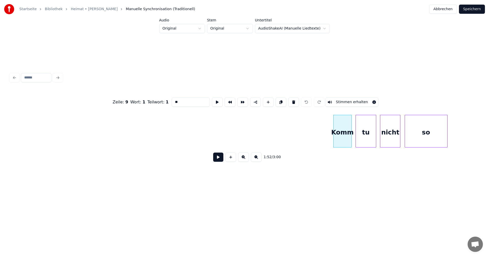
type input "****"
click at [213, 157] on button at bounding box center [218, 157] width 10 height 9
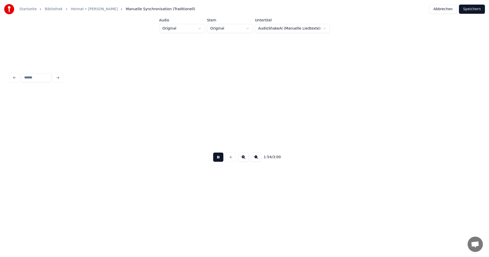
click at [215, 160] on button at bounding box center [218, 157] width 10 height 9
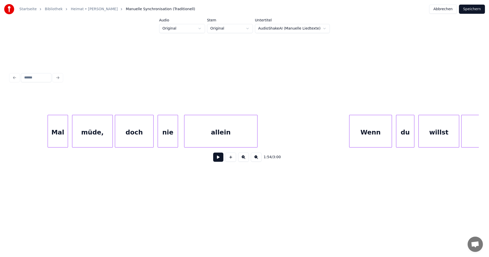
scroll to position [0, 13256]
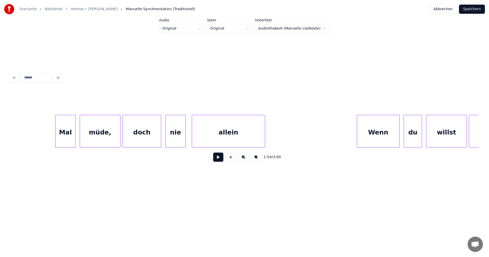
click at [71, 136] on div "Mal" at bounding box center [66, 132] width 20 height 35
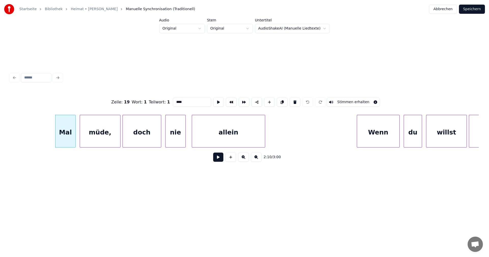
type input "***"
click at [217, 160] on button at bounding box center [218, 157] width 10 height 9
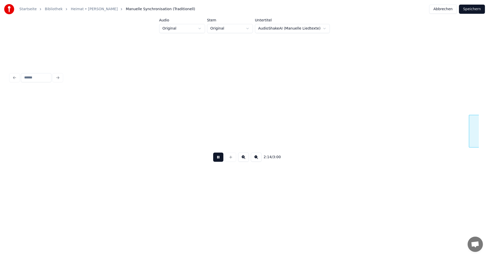
scroll to position [0, 13727]
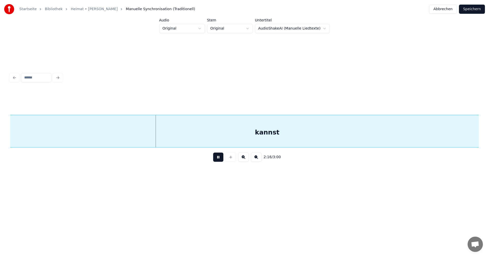
click at [217, 160] on button at bounding box center [218, 157] width 10 height 9
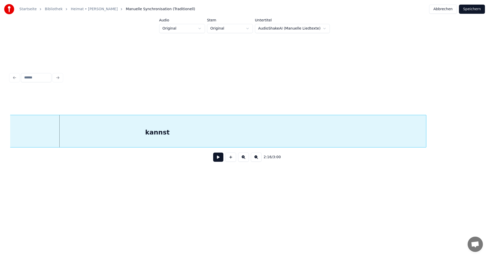
scroll to position [0, 13847]
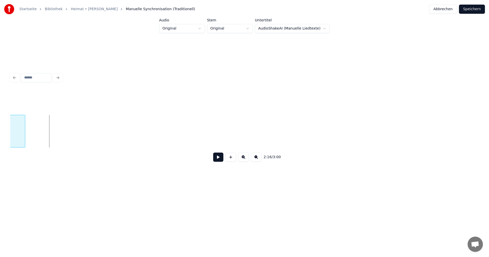
click at [24, 133] on div at bounding box center [24, 131] width 2 height 32
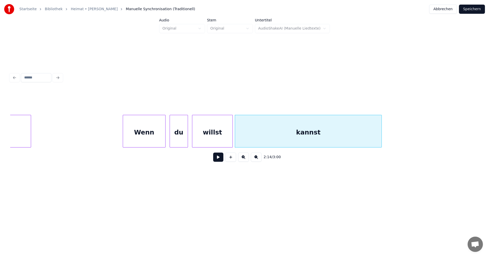
scroll to position [0, 13449]
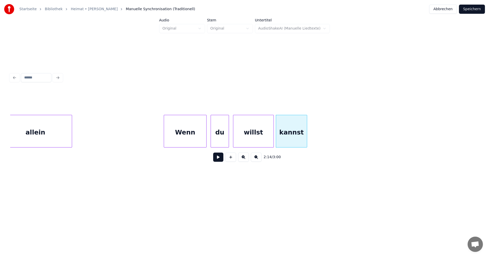
click at [306, 133] on div at bounding box center [306, 131] width 2 height 32
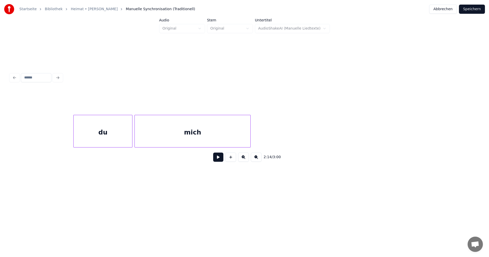
scroll to position [0, 14163]
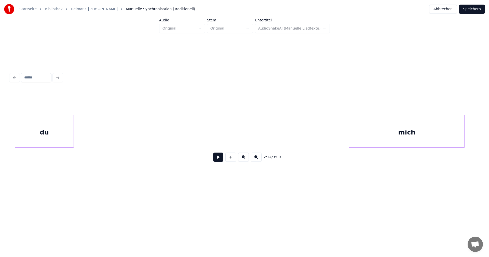
click at [58, 140] on div "du" at bounding box center [44, 132] width 59 height 35
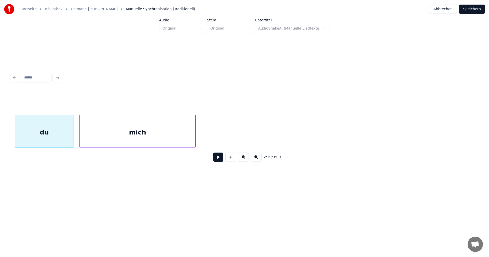
click at [116, 138] on div "mich" at bounding box center [138, 132] width 116 height 35
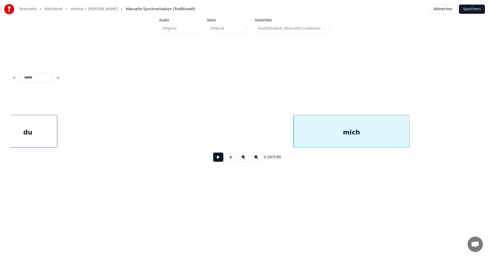
scroll to position [0, 13937]
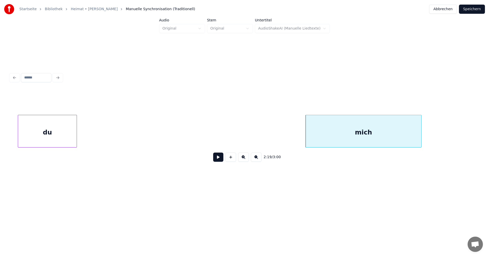
click at [21, 142] on div "du" at bounding box center [47, 132] width 59 height 35
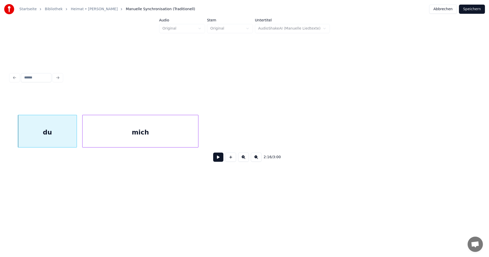
click at [109, 135] on div "mich" at bounding box center [141, 132] width 116 height 35
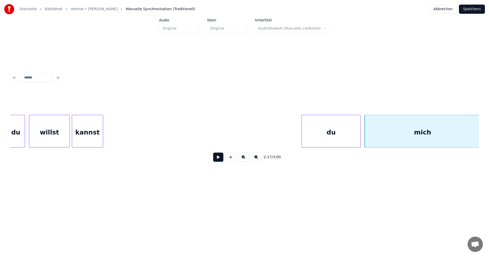
scroll to position [0, 13582]
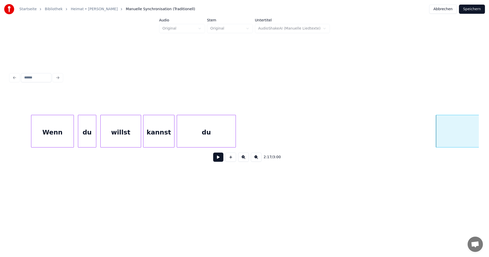
click at [185, 137] on div "du" at bounding box center [206, 132] width 59 height 35
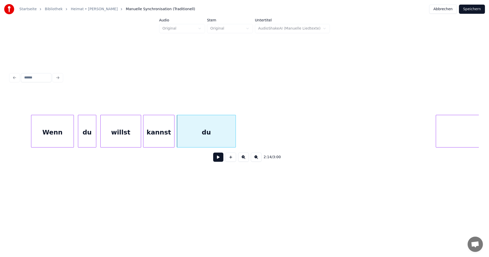
scroll to position [0, 13653]
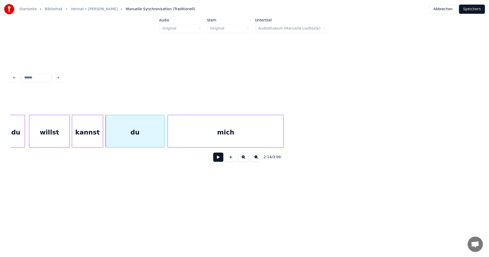
click at [266, 137] on div "mich" at bounding box center [226, 132] width 116 height 35
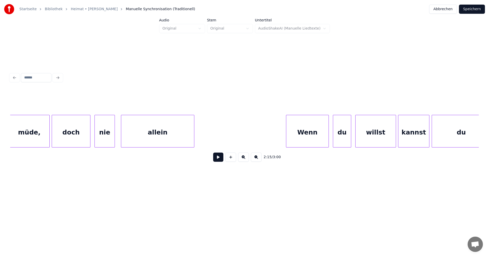
scroll to position [0, 13306]
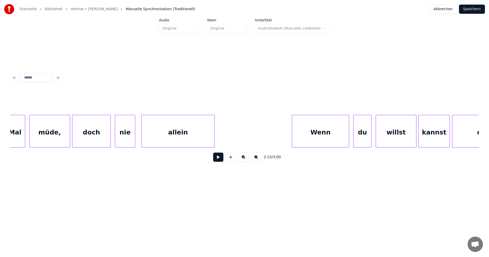
click at [292, 133] on div at bounding box center [293, 131] width 2 height 32
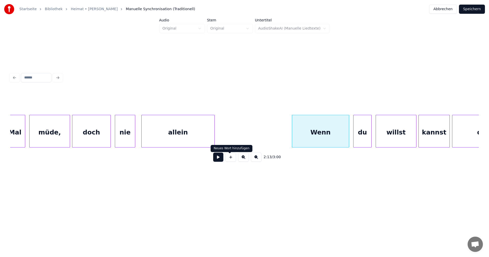
click at [218, 158] on button at bounding box center [218, 157] width 10 height 9
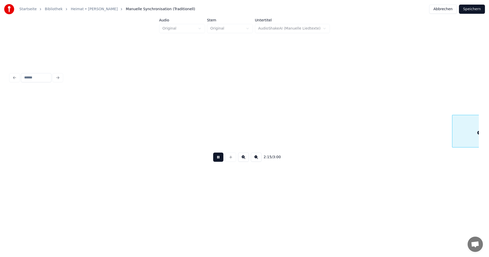
scroll to position [0, 13776]
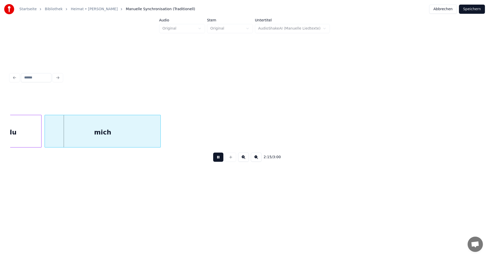
click at [218, 158] on button at bounding box center [218, 157] width 10 height 9
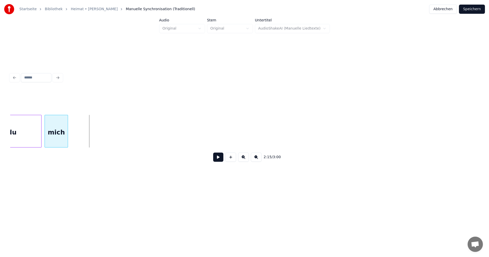
click at [67, 129] on div at bounding box center [67, 131] width 2 height 32
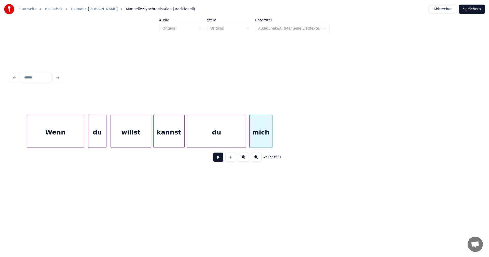
scroll to position [0, 13531]
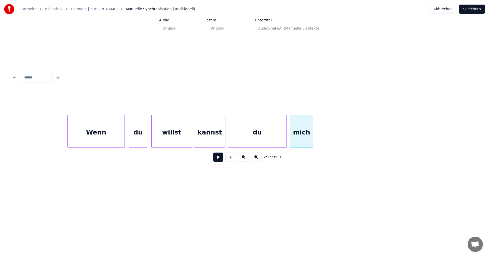
click at [275, 134] on div "du" at bounding box center [257, 132] width 59 height 35
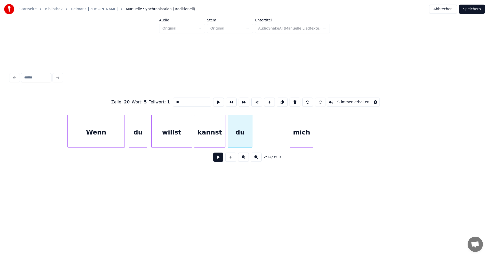
click at [252, 129] on div at bounding box center [252, 131] width 2 height 32
click at [294, 128] on div "mich" at bounding box center [301, 132] width 23 height 35
type input "****"
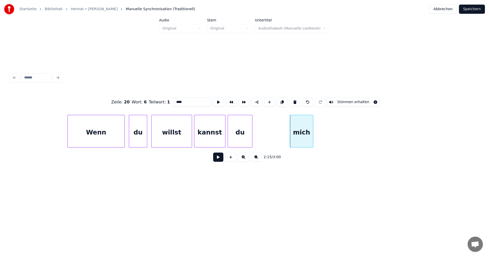
click at [294, 128] on div "mich" at bounding box center [301, 132] width 23 height 35
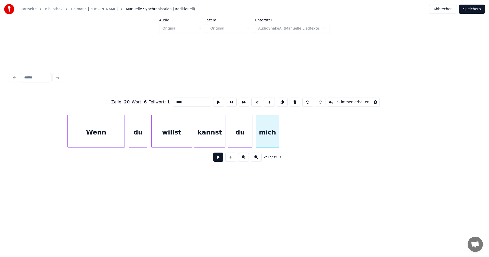
click at [260, 129] on div "mich" at bounding box center [267, 132] width 23 height 35
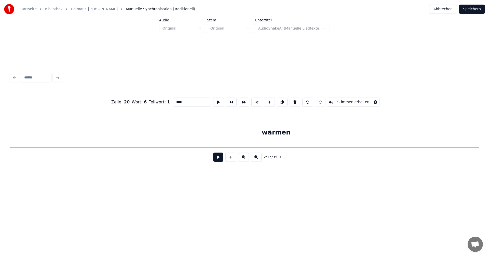
scroll to position [0, 14637]
click at [212, 136] on div "wärmen" at bounding box center [279, 132] width 538 height 35
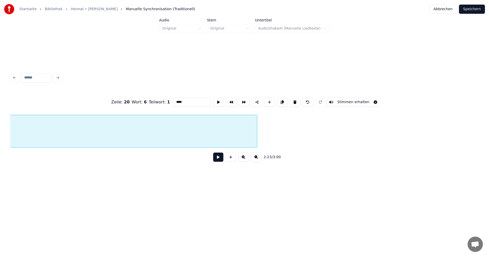
scroll to position [0, 14958]
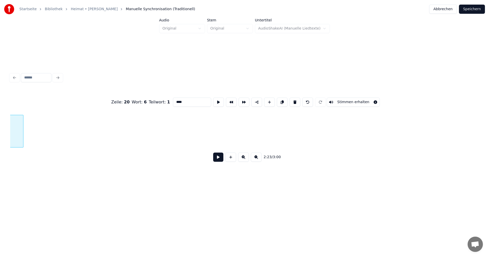
click at [23, 135] on div at bounding box center [23, 131] width 2 height 32
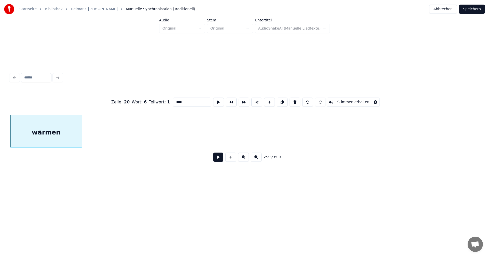
click at [80, 129] on div at bounding box center [81, 131] width 2 height 32
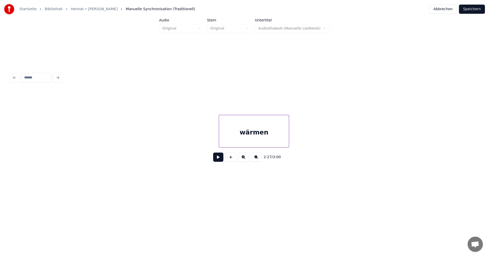
scroll to position [0, 14295]
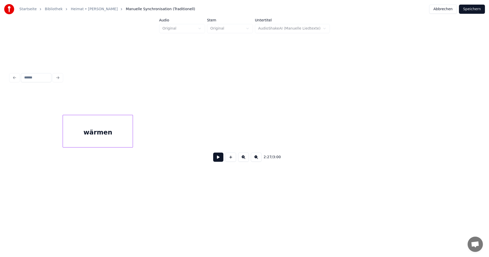
click at [63, 136] on div "wärmen" at bounding box center [98, 132] width 70 height 35
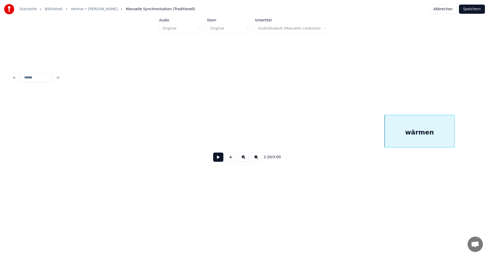
scroll to position [0, 13989]
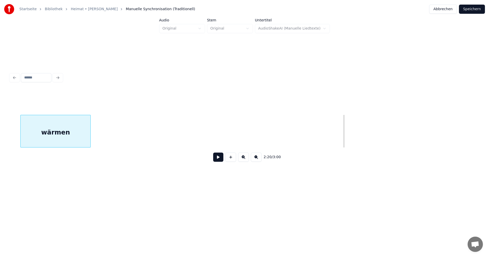
click at [46, 137] on div "wärmen" at bounding box center [56, 132] width 70 height 35
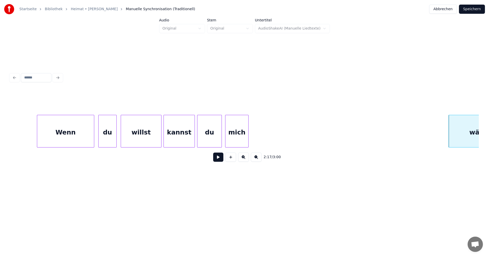
scroll to position [0, 13612]
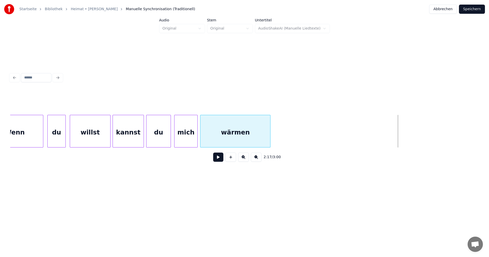
click at [223, 137] on div "wärmen" at bounding box center [235, 132] width 70 height 35
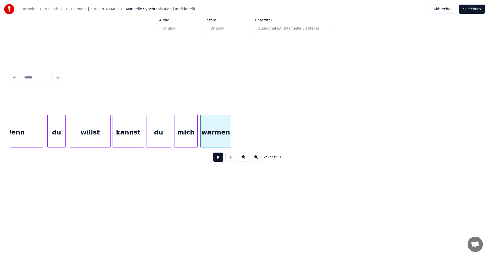
click at [231, 132] on div at bounding box center [230, 131] width 2 height 32
click at [215, 157] on button at bounding box center [218, 157] width 10 height 9
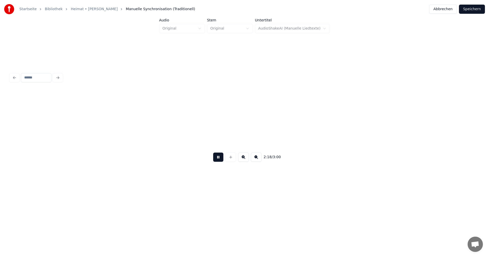
scroll to position [0, 14081]
click at [449, 10] on button "Abbrechen" at bounding box center [443, 9] width 28 height 9
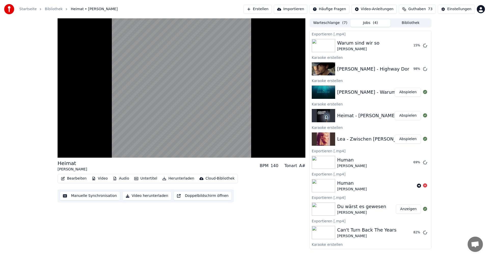
click at [396, 139] on button "Abspielen" at bounding box center [408, 139] width 26 height 9
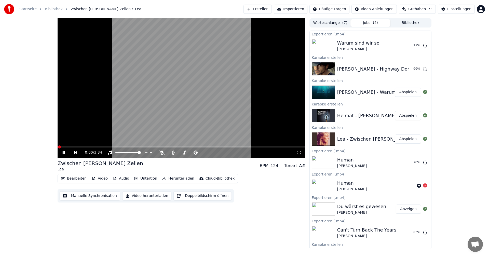
click at [62, 154] on icon at bounding box center [68, 153] width 12 height 4
click at [78, 178] on button "Bearbeiten" at bounding box center [74, 178] width 30 height 7
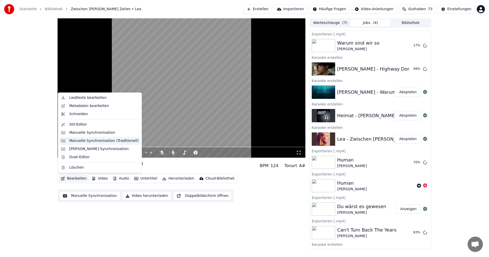
click at [84, 142] on div "Manuelle Synchronisation (Traditionell)" at bounding box center [103, 140] width 69 height 5
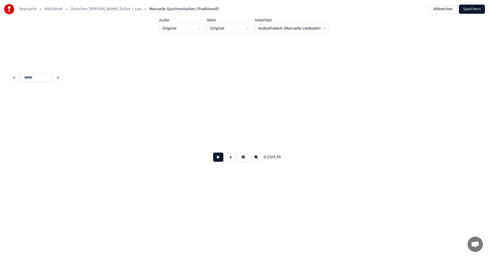
scroll to position [0, 1590]
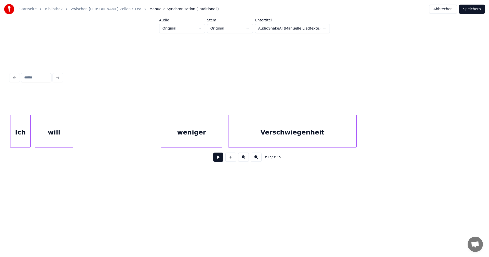
click at [186, 140] on div "weniger" at bounding box center [191, 132] width 61 height 35
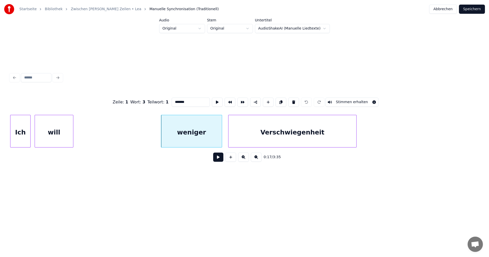
click at [213, 160] on button at bounding box center [218, 157] width 10 height 9
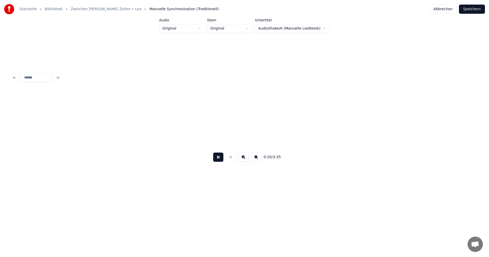
scroll to position [0, 2059]
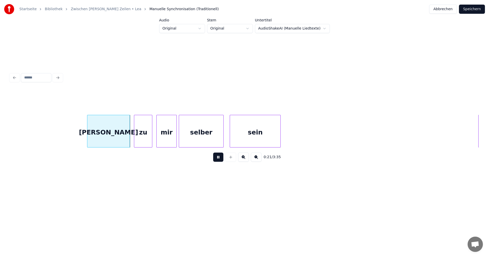
click at [214, 160] on button at bounding box center [218, 157] width 10 height 9
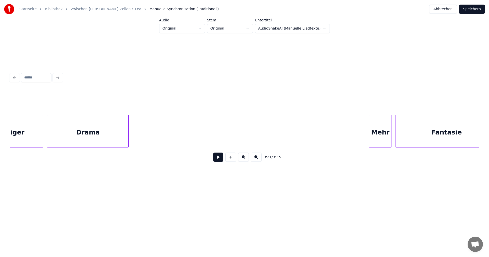
scroll to position [0, 4930]
click at [388, 138] on div "Mehr" at bounding box center [380, 132] width 22 height 35
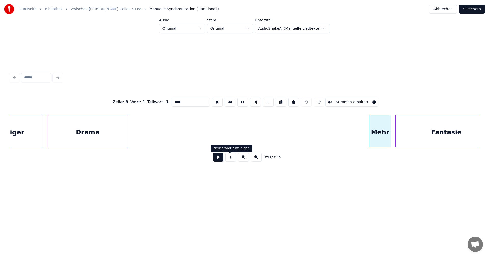
click at [215, 158] on button at bounding box center [218, 157] width 10 height 9
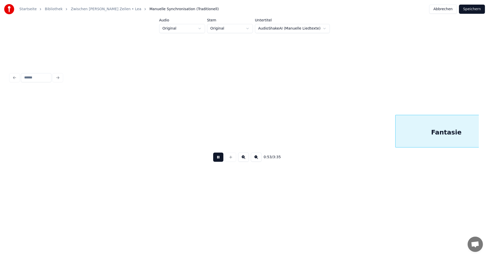
scroll to position [0, 5399]
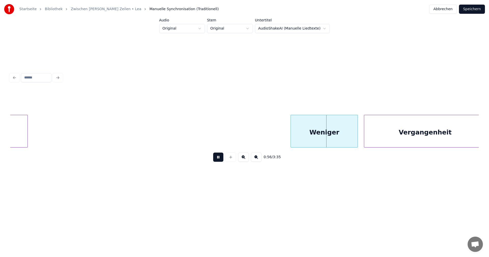
click at [215, 158] on button at bounding box center [218, 157] width 10 height 9
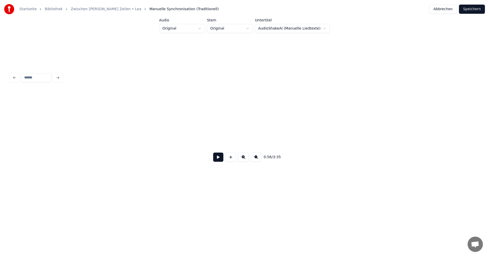
scroll to position [0, 8271]
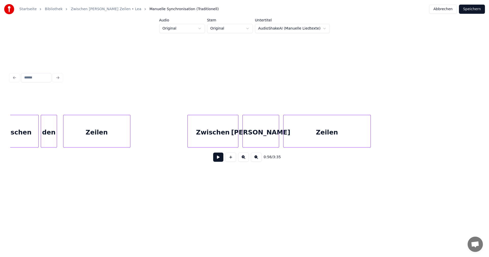
click at [436, 11] on button "Abbrechen" at bounding box center [443, 9] width 28 height 9
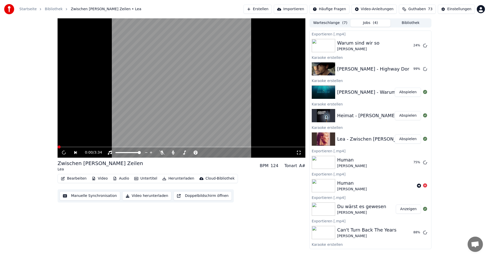
click at [149, 197] on button "Video herunterladen" at bounding box center [146, 195] width 49 height 9
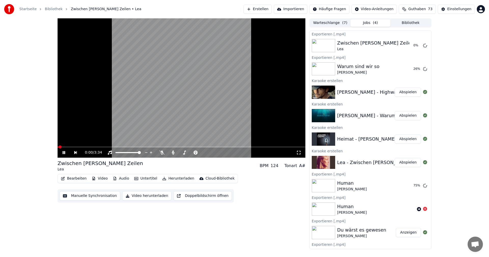
click at [61, 153] on div "0:00 / 3:34" at bounding box center [182, 152] width 244 height 5
click at [64, 152] on icon at bounding box center [68, 153] width 12 height 4
click at [401, 92] on button "Abspielen" at bounding box center [408, 92] width 26 height 9
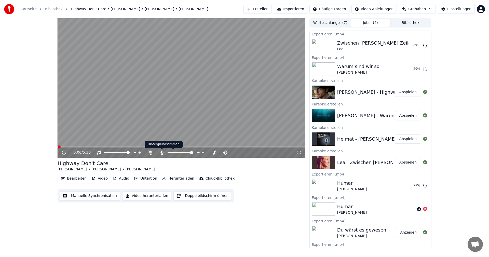
click at [162, 154] on icon at bounding box center [161, 153] width 3 height 4
click at [63, 153] on icon at bounding box center [68, 153] width 12 height 4
click at [77, 179] on button "Bearbeiten" at bounding box center [74, 178] width 30 height 7
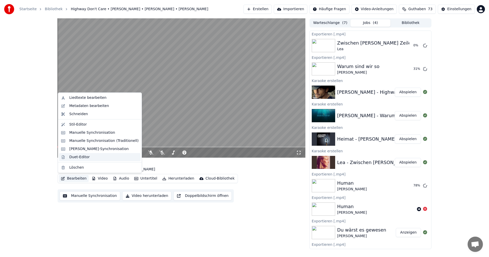
click at [76, 158] on div "Duet-Editor" at bounding box center [79, 157] width 20 height 5
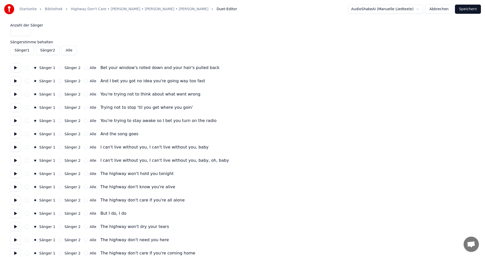
click at [17, 69] on button at bounding box center [15, 67] width 11 height 9
click at [17, 80] on button at bounding box center [15, 80] width 11 height 9
click at [17, 93] on button at bounding box center [15, 94] width 11 height 9
click at [17, 103] on button at bounding box center [15, 107] width 11 height 9
click at [16, 136] on button at bounding box center [15, 133] width 11 height 9
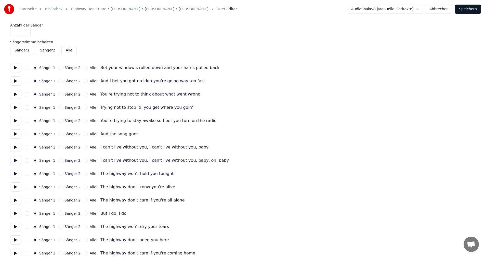
click at [16, 147] on button at bounding box center [15, 147] width 11 height 9
click at [61, 146] on button "Sänger 2" at bounding box center [60, 147] width 4 height 4
click at [60, 159] on button "Sänger 2" at bounding box center [60, 160] width 4 height 4
click at [14, 173] on button at bounding box center [15, 173] width 11 height 9
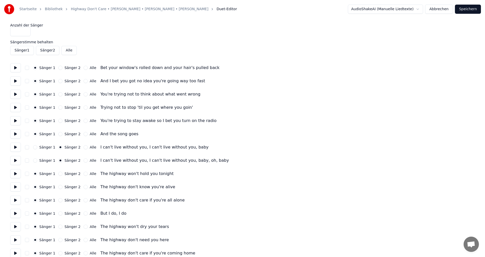
click at [17, 187] on button at bounding box center [15, 186] width 11 height 9
click at [17, 203] on button at bounding box center [15, 200] width 11 height 9
click at [17, 212] on button at bounding box center [15, 213] width 11 height 9
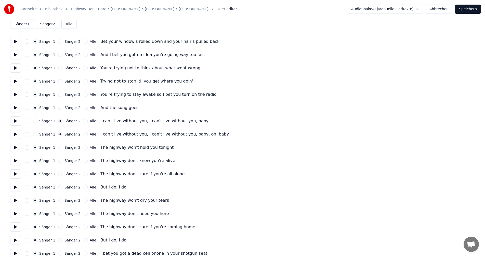
scroll to position [51, 0]
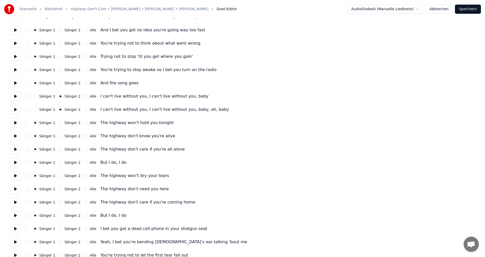
click at [17, 176] on button at bounding box center [15, 175] width 11 height 9
click at [19, 216] on button at bounding box center [15, 215] width 11 height 9
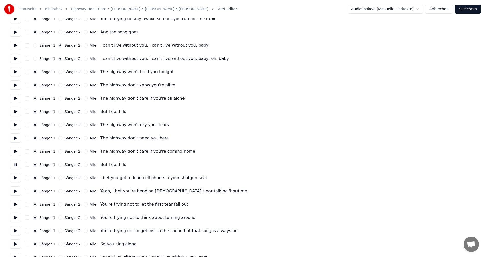
click at [14, 178] on button at bounding box center [15, 177] width 11 height 9
click at [84, 178] on button "Alle" at bounding box center [86, 178] width 4 height 4
click at [15, 191] on button at bounding box center [15, 190] width 11 height 9
click at [84, 192] on button "Alle" at bounding box center [86, 191] width 4 height 4
click at [18, 205] on button at bounding box center [15, 204] width 11 height 9
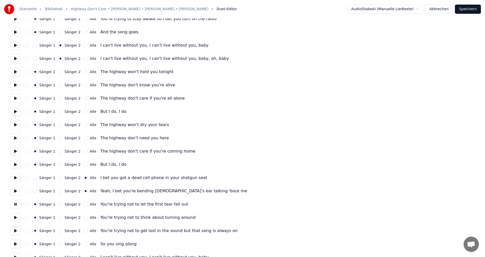
click at [84, 204] on button "Alle" at bounding box center [86, 204] width 4 height 4
click at [17, 218] on button at bounding box center [15, 217] width 11 height 9
click at [85, 218] on button "Alle" at bounding box center [86, 218] width 4 height 4
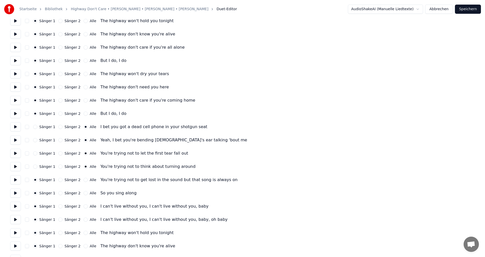
click at [16, 180] on button at bounding box center [15, 179] width 11 height 9
click at [82, 182] on div "Sänger 1 Sänger 2 Alle You're trying not to get lost in the sound but that song…" at bounding box center [242, 179] width 464 height 9
click at [84, 179] on button "Alle" at bounding box center [86, 180] width 4 height 4
click at [17, 193] on button at bounding box center [15, 193] width 11 height 9
click at [84, 192] on button "Alle" at bounding box center [86, 193] width 4 height 4
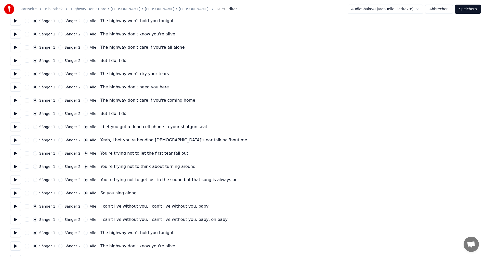
click at [18, 206] on button at bounding box center [15, 206] width 11 height 9
click at [84, 206] on button "Alle" at bounding box center [86, 206] width 4 height 4
click at [60, 208] on button "Sänger 2" at bounding box center [60, 206] width 4 height 4
click at [59, 220] on button "Sänger 2" at bounding box center [60, 220] width 4 height 4
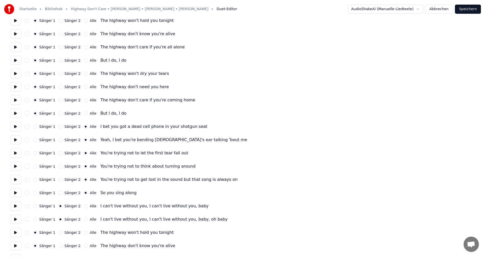
scroll to position [204, 0]
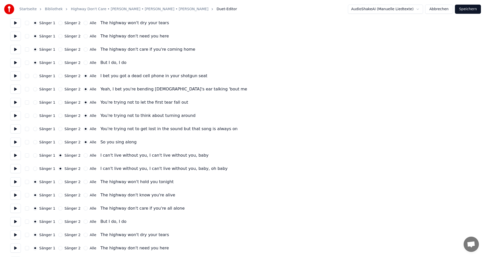
click at [18, 182] on button at bounding box center [15, 181] width 11 height 9
click at [18, 196] on button at bounding box center [15, 195] width 11 height 9
click at [18, 211] on button at bounding box center [15, 208] width 11 height 9
click at [18, 221] on button at bounding box center [15, 221] width 11 height 9
click at [19, 236] on button at bounding box center [15, 234] width 11 height 9
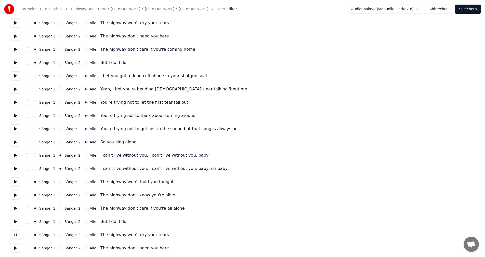
click at [19, 236] on button at bounding box center [15, 234] width 11 height 9
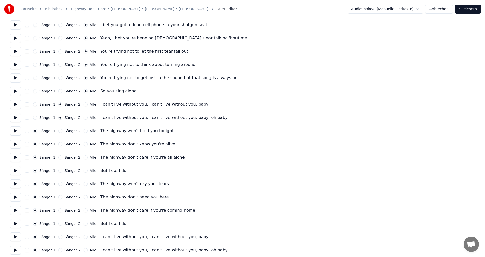
click at [19, 223] on button at bounding box center [15, 223] width 11 height 9
click at [19, 235] on button at bounding box center [15, 236] width 11 height 9
click at [60, 236] on button "Sänger 2" at bounding box center [60, 237] width 4 height 4
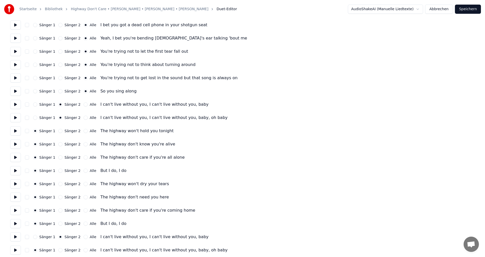
click at [62, 251] on div "Sänger 2" at bounding box center [69, 250] width 22 height 4
click at [62, 251] on button "Sänger 2" at bounding box center [60, 250] width 4 height 4
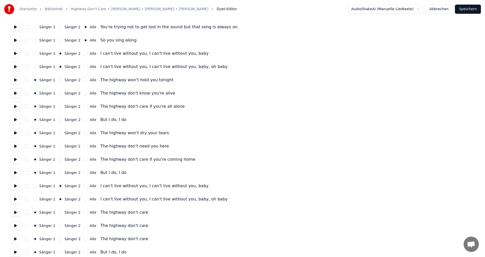
scroll to position [382, 0]
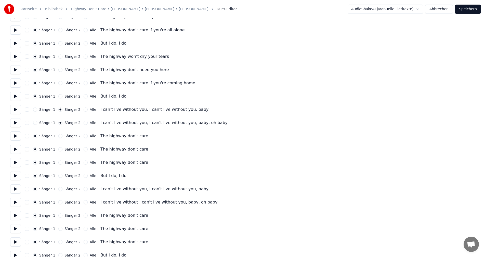
click at [15, 137] on button at bounding box center [15, 135] width 11 height 9
click at [16, 149] on button at bounding box center [15, 149] width 11 height 9
click at [18, 161] on button at bounding box center [15, 162] width 11 height 9
click at [17, 176] on button at bounding box center [15, 175] width 11 height 9
click at [19, 187] on button at bounding box center [15, 188] width 11 height 9
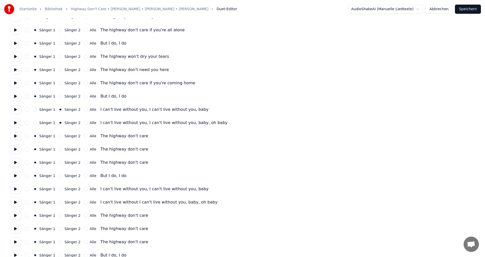
click at [19, 187] on button at bounding box center [15, 188] width 11 height 9
click at [17, 227] on button at bounding box center [15, 228] width 11 height 9
click at [18, 227] on button at bounding box center [15, 228] width 11 height 9
click at [16, 216] on button at bounding box center [15, 215] width 11 height 9
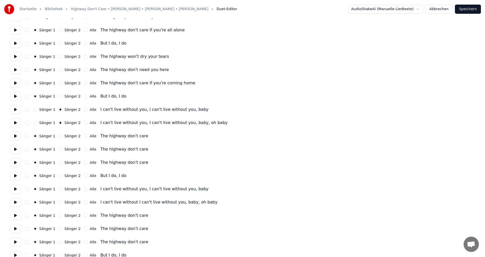
click at [16, 253] on button at bounding box center [15, 255] width 11 height 9
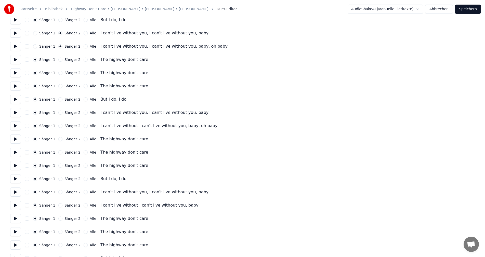
click at [17, 204] on button at bounding box center [15, 205] width 11 height 9
click at [433, 9] on button "Abbrechen" at bounding box center [439, 9] width 28 height 9
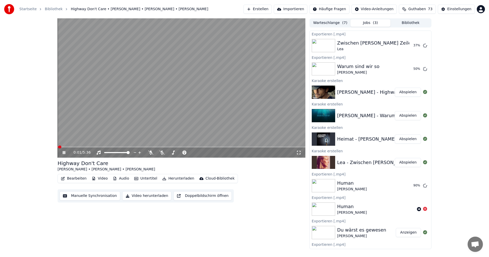
click at [63, 154] on icon at bounding box center [64, 152] width 3 height 3
click at [258, 8] on button "Erstellen" at bounding box center [258, 9] width 28 height 9
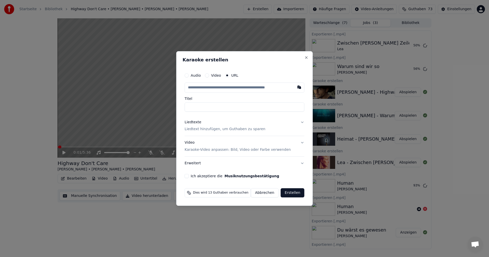
click at [294, 88] on button "button" at bounding box center [299, 87] width 10 height 9
type input "**********"
click at [220, 128] on p "Liedtext hinzufügen, um Guthaben zu sparen" at bounding box center [225, 129] width 81 height 5
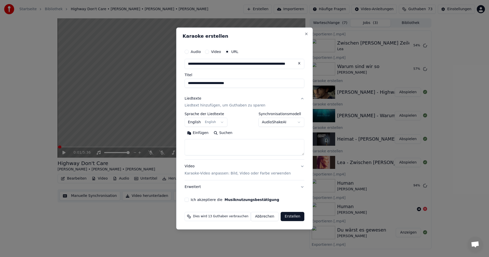
click at [220, 125] on button "English English" at bounding box center [206, 122] width 43 height 9
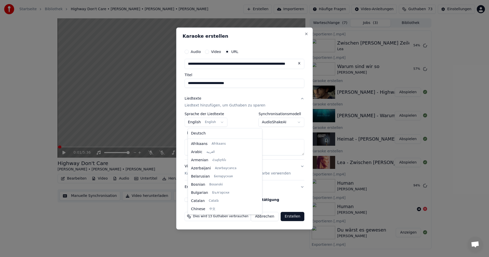
scroll to position [41, 0]
select select "**"
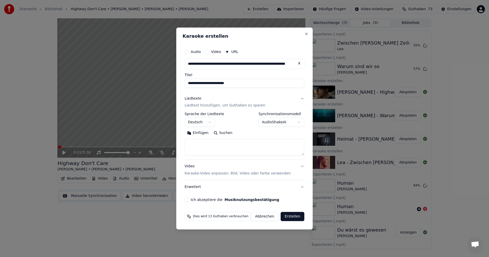
click at [229, 132] on button "Suchen" at bounding box center [223, 133] width 24 height 8
type textarea "**********"
click at [188, 200] on button "Ich akzeptiere die Musiknutzungsbestätigung" at bounding box center [187, 200] width 4 height 4
click at [288, 217] on button "Erstellen" at bounding box center [293, 216] width 24 height 9
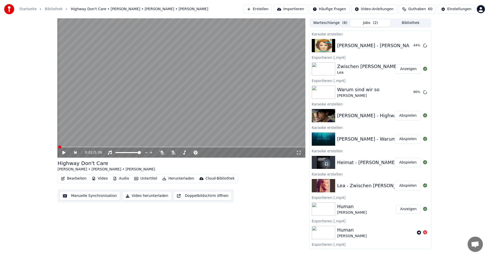
click at [257, 10] on button "Erstellen" at bounding box center [258, 9] width 28 height 9
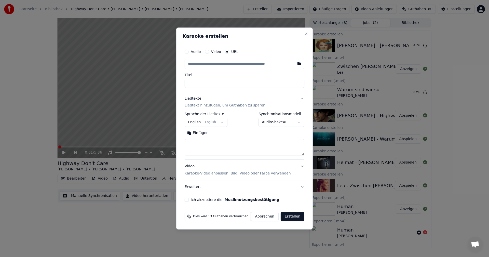
click at [294, 65] on button "button" at bounding box center [299, 63] width 10 height 9
type input "**********"
click at [223, 132] on button "Suchen" at bounding box center [223, 133] width 24 height 8
type textarea "**********"
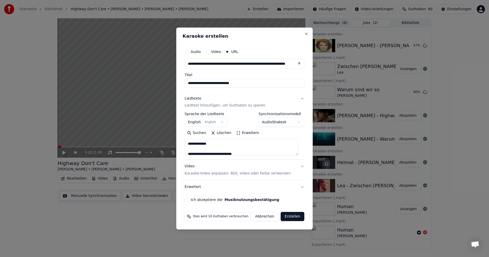
click at [189, 199] on button "Ich akzeptiere die Musiknutzungsbestätigung" at bounding box center [187, 200] width 4 height 4
click at [290, 219] on button "Erstellen" at bounding box center [293, 216] width 24 height 9
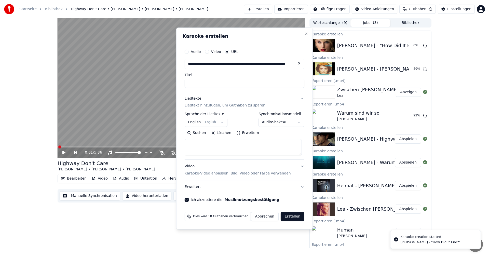
select select
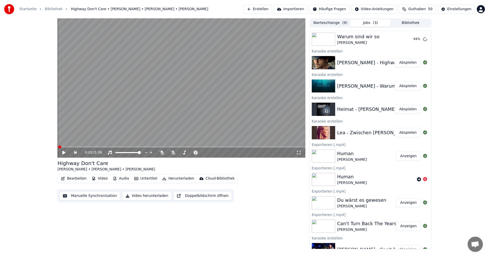
scroll to position [0, 0]
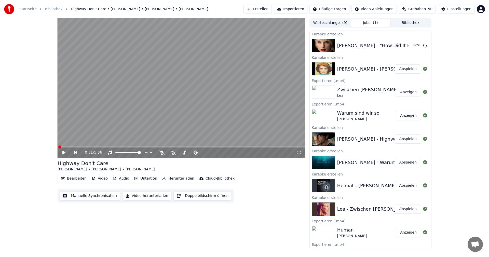
drag, startPoint x: 396, startPoint y: 69, endPoint x: 71, endPoint y: 157, distance: 336.1
click at [396, 69] on button "Abspielen" at bounding box center [408, 68] width 26 height 9
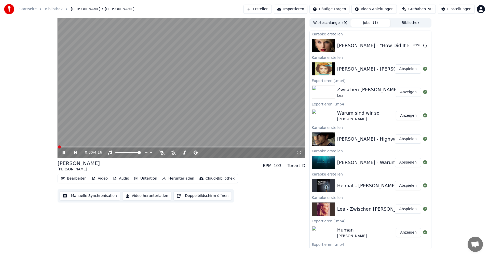
click at [64, 153] on icon at bounding box center [64, 152] width 3 height 3
click at [73, 179] on button "Bearbeiten" at bounding box center [74, 178] width 30 height 7
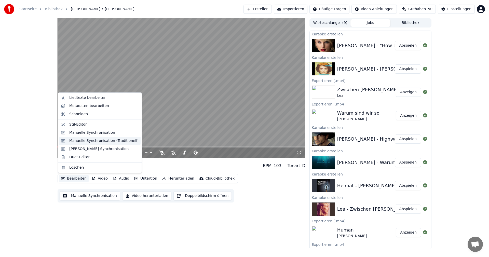
click at [93, 143] on div "Manuelle Synchronisation (Traditionell)" at bounding box center [103, 140] width 69 height 5
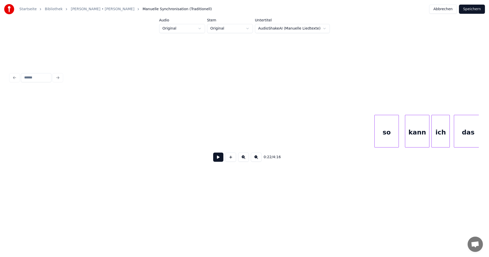
scroll to position [0, 6774]
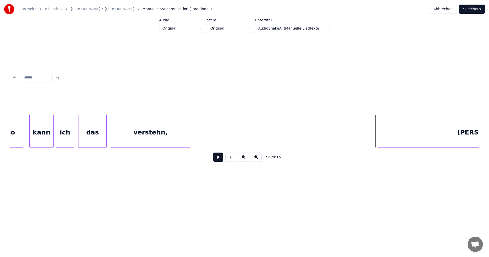
click at [215, 157] on button at bounding box center [218, 157] width 10 height 9
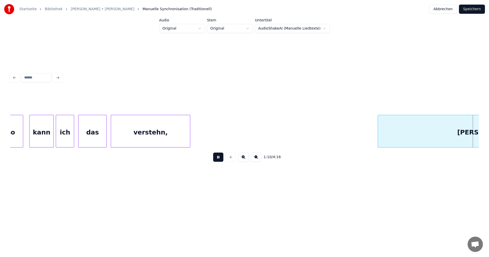
scroll to position [0, 7243]
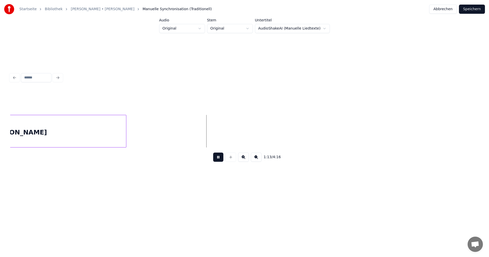
click at [215, 157] on button at bounding box center [218, 157] width 10 height 9
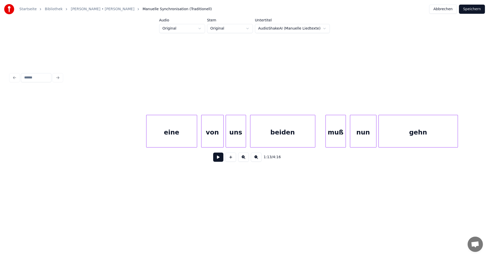
scroll to position [0, 8474]
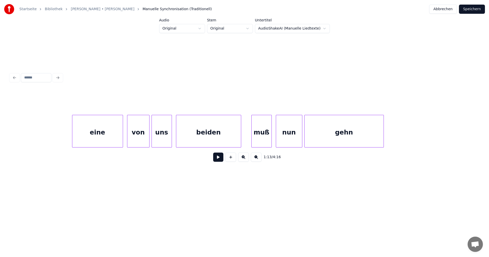
click at [327, 136] on div "gehn" at bounding box center [344, 132] width 79 height 35
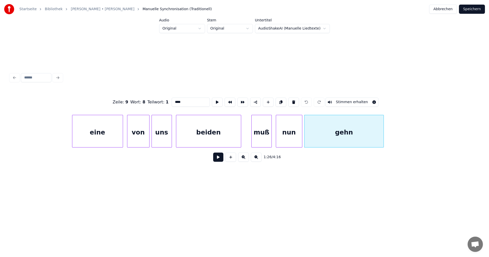
click at [213, 160] on button at bounding box center [218, 157] width 10 height 9
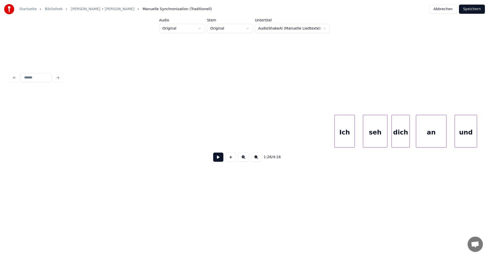
scroll to position [0, 11345]
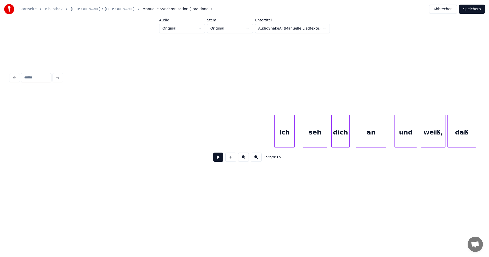
click at [290, 139] on div "Ich" at bounding box center [285, 132] width 20 height 35
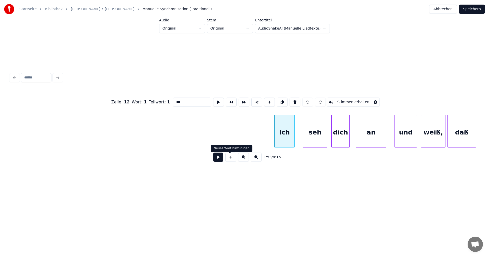
click at [218, 161] on button at bounding box center [218, 157] width 10 height 9
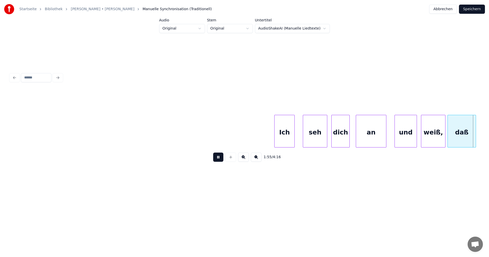
scroll to position [0, 11814]
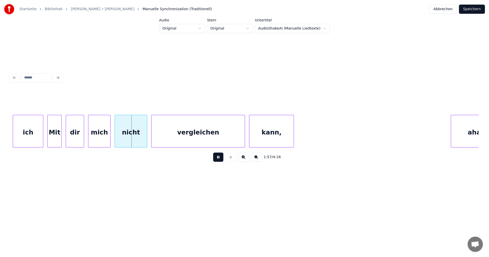
click at [218, 161] on button at bounding box center [218, 157] width 10 height 9
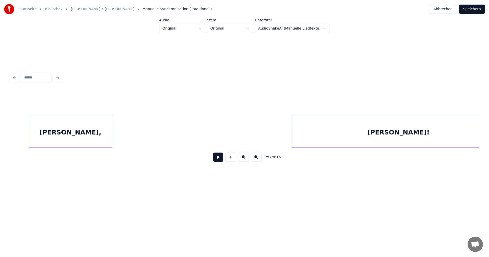
scroll to position [0, 14275]
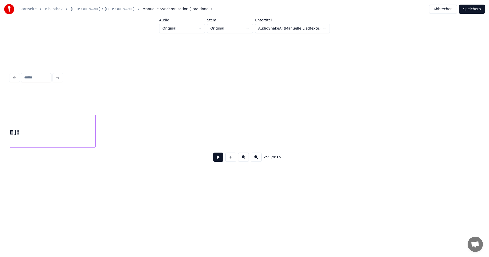
click at [213, 161] on button at bounding box center [218, 157] width 10 height 9
click at [217, 160] on button at bounding box center [218, 157] width 10 height 9
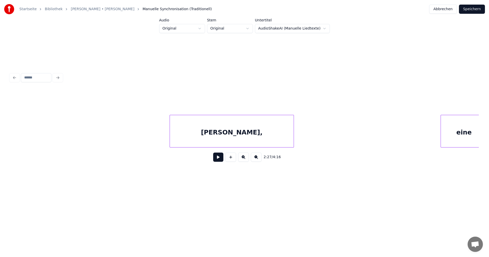
scroll to position [0, 15156]
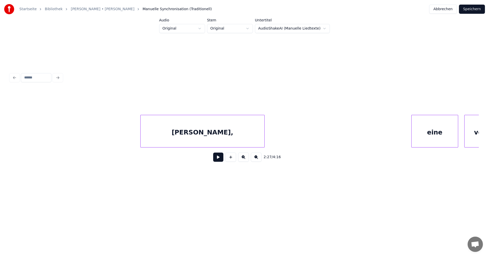
click at [236, 144] on div "[PERSON_NAME]," at bounding box center [203, 132] width 124 height 35
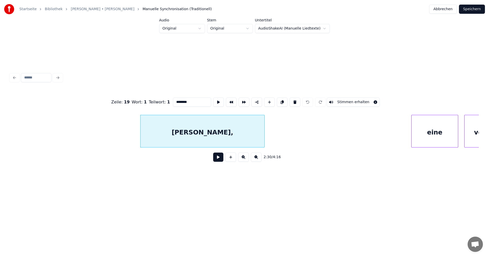
click at [219, 158] on button at bounding box center [218, 157] width 10 height 9
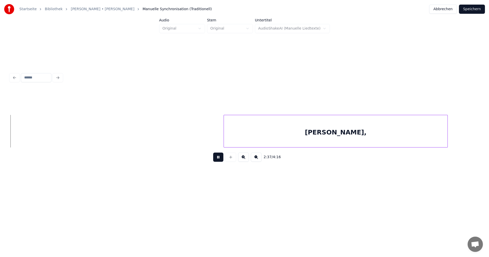
scroll to position [0, 16027]
click at [264, 139] on div "[PERSON_NAME]," at bounding box center [321, 132] width 224 height 35
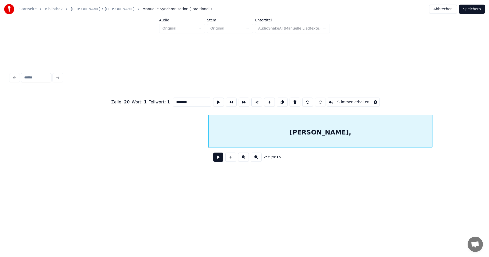
click at [217, 162] on button at bounding box center [218, 157] width 10 height 9
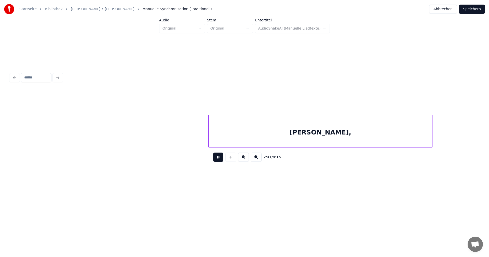
scroll to position [0, 16496]
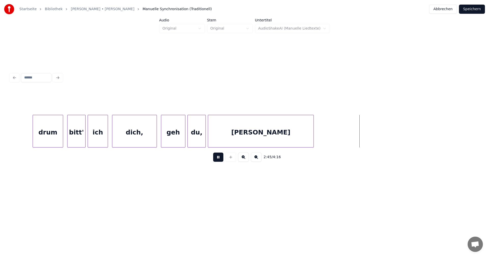
click at [217, 161] on button at bounding box center [218, 157] width 10 height 9
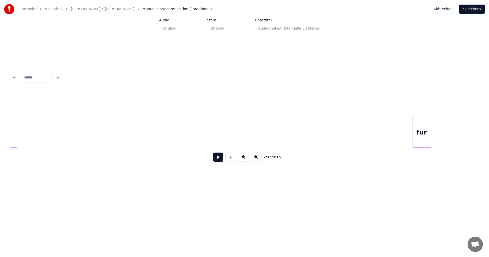
scroll to position [0, 19778]
click at [452, 150] on div "2:45 / 4:16" at bounding box center [244, 157] width 469 height 19
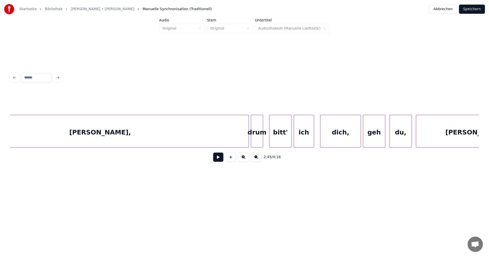
click at [445, 11] on button "Abbrechen" at bounding box center [443, 9] width 28 height 9
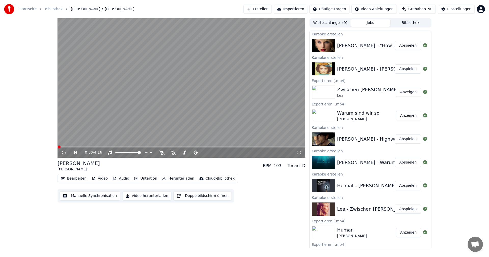
click at [156, 195] on button "Video herunterladen" at bounding box center [146, 195] width 49 height 9
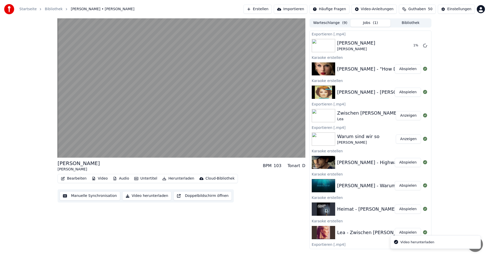
click at [399, 67] on button "Abspielen" at bounding box center [408, 68] width 26 height 9
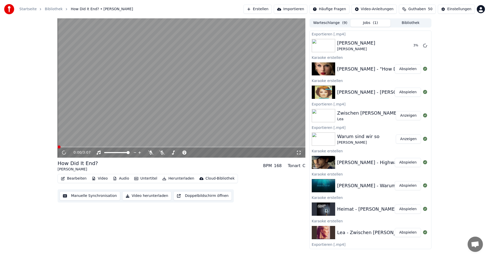
click at [162, 151] on icon at bounding box center [161, 153] width 5 height 4
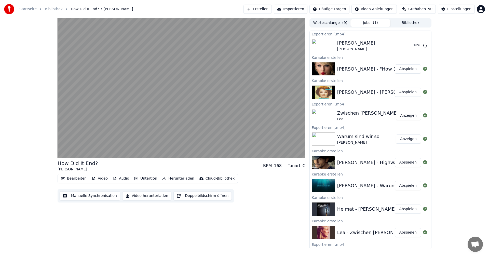
click at [76, 146] on video at bounding box center [182, 87] width 248 height 139
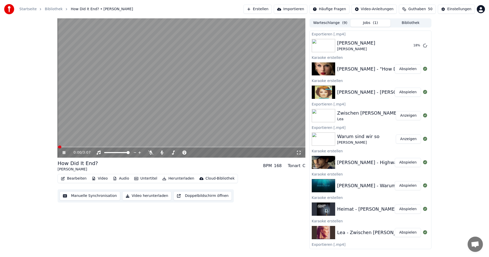
click at [64, 152] on icon at bounding box center [64, 152] width 3 height 3
click at [64, 153] on icon at bounding box center [64, 152] width 3 height 3
click at [75, 179] on button "Bearbeiten" at bounding box center [74, 178] width 30 height 7
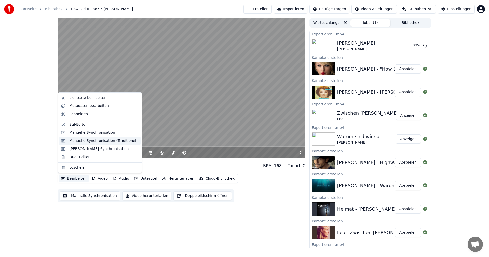
click at [88, 143] on div "Manuelle Synchronisation (Traditionell)" at bounding box center [103, 140] width 69 height 5
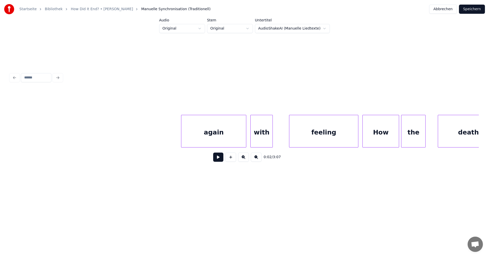
scroll to position [0, 15586]
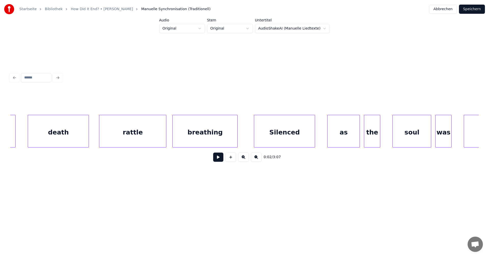
click at [445, 9] on button "Abbrechen" at bounding box center [443, 9] width 28 height 9
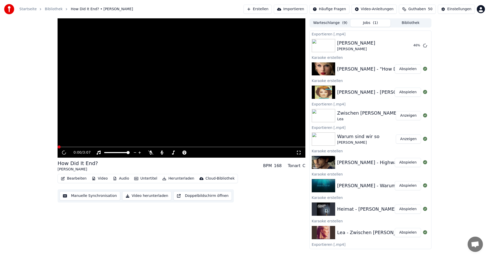
click at [136, 197] on button "Video herunterladen" at bounding box center [146, 195] width 49 height 9
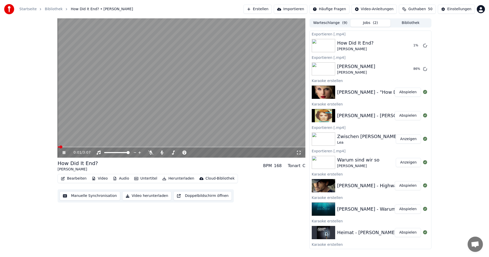
click at [64, 153] on icon at bounding box center [68, 153] width 12 height 4
click at [261, 9] on button "Erstellen" at bounding box center [258, 9] width 28 height 9
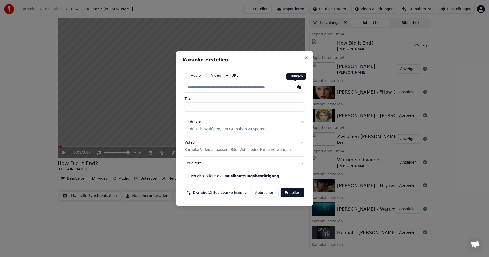
click at [295, 88] on button "button" at bounding box center [299, 87] width 10 height 9
type input "**********"
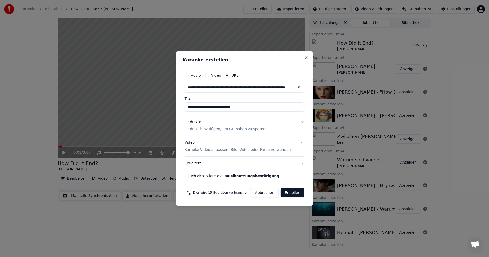
type input "**********"
drag, startPoint x: 209, startPoint y: 128, endPoint x: 213, endPoint y: 128, distance: 4.4
click at [209, 128] on p "Liedtext hinzufügen, um Guthaben zu sparen" at bounding box center [225, 129] width 81 height 5
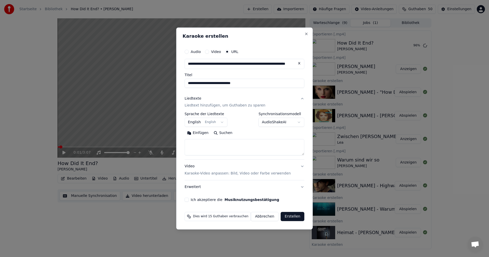
click at [224, 134] on button "Suchen" at bounding box center [223, 133] width 24 height 8
type textarea "**********"
click at [189, 199] on button "Ich akzeptiere die Musiknutzungsbestätigung" at bounding box center [187, 200] width 4 height 4
click at [283, 216] on button "Erstellen" at bounding box center [293, 216] width 24 height 9
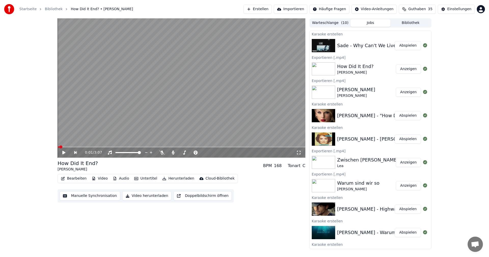
drag, startPoint x: 370, startPoint y: 44, endPoint x: 161, endPoint y: 180, distance: 249.8
click at [370, 44] on div "Sade - Why Can't We Live Together" at bounding box center [377, 45] width 81 height 7
click at [397, 45] on button "Abspielen" at bounding box center [408, 45] width 26 height 9
click at [146, 197] on button "Video herunterladen" at bounding box center [146, 195] width 49 height 9
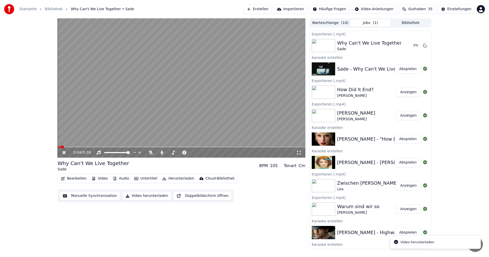
click at [64, 154] on icon at bounding box center [68, 153] width 12 height 4
